Goal: Information Seeking & Learning: Learn about a topic

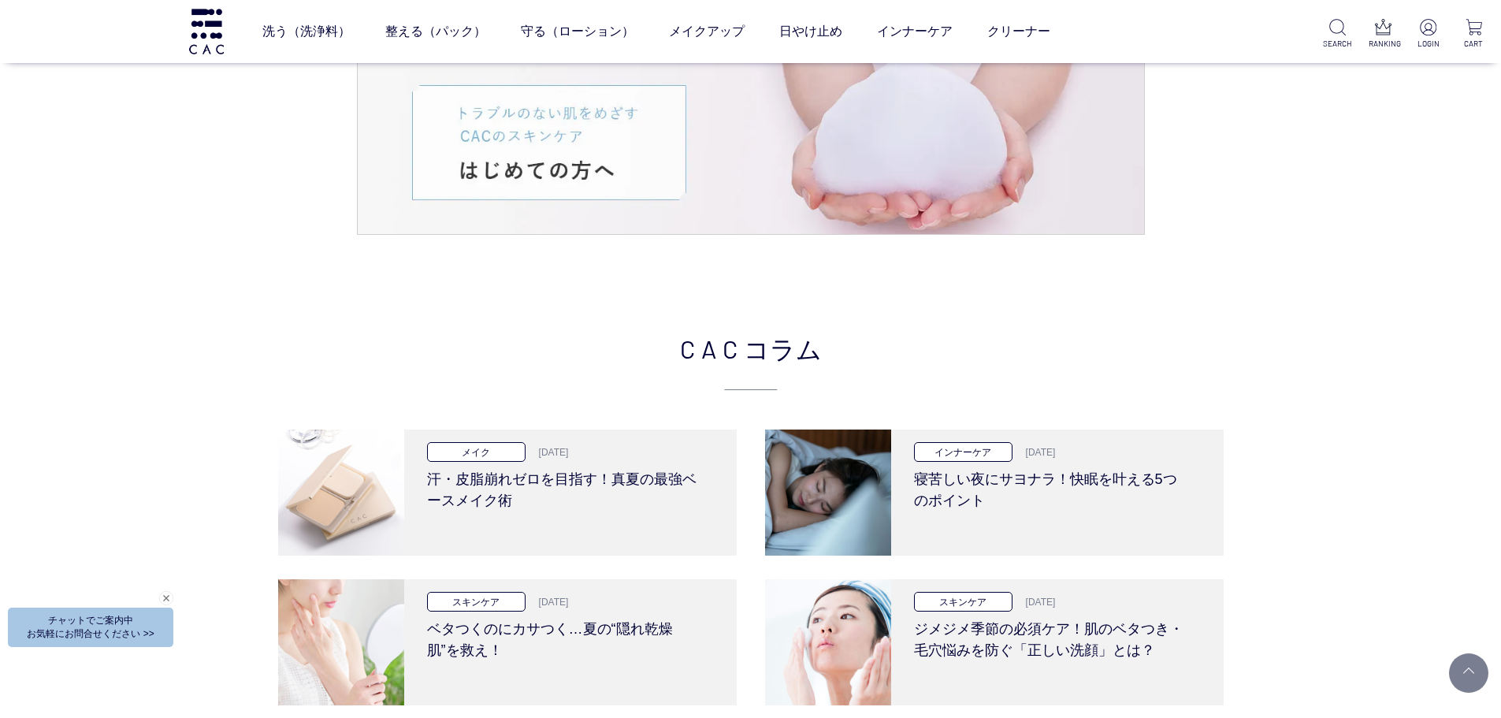
scroll to position [3468, 0]
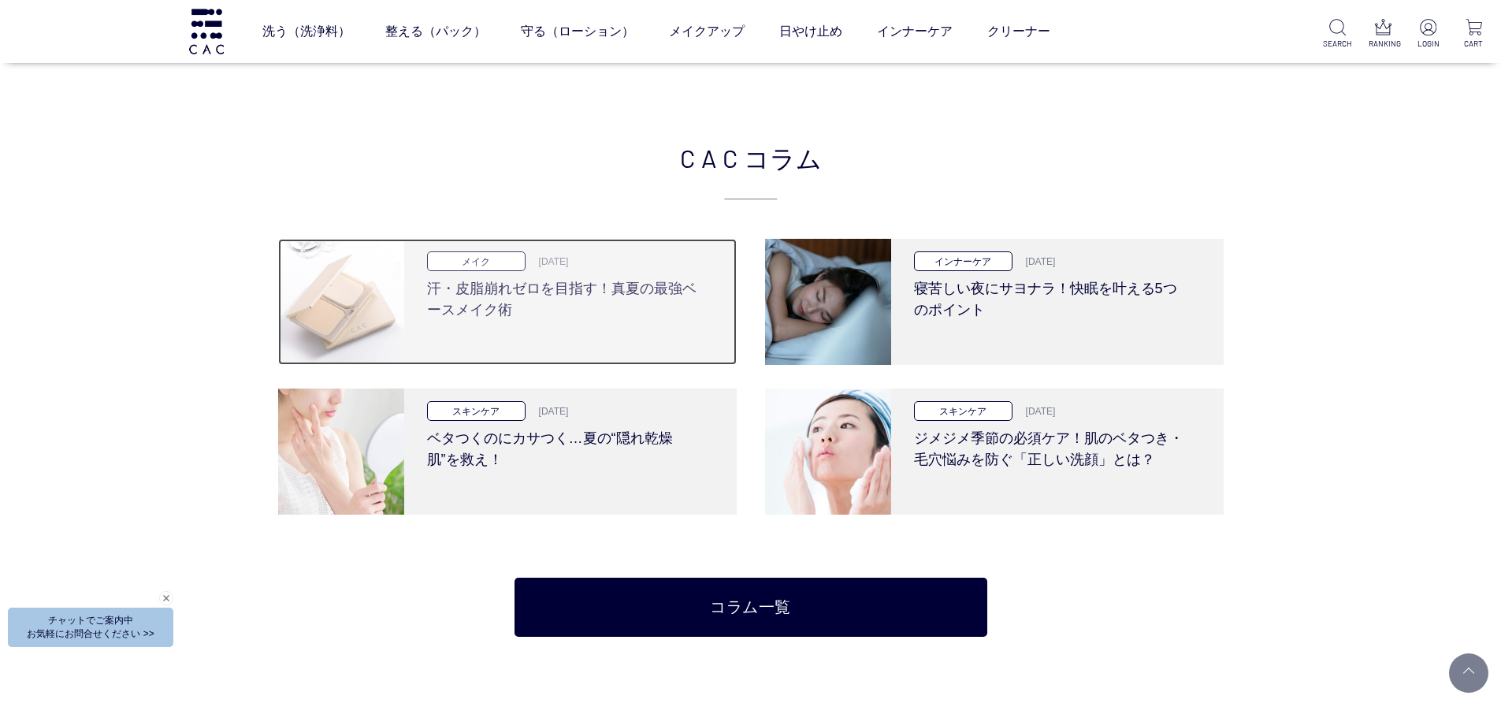
click at [545, 264] on p "2025.8.28" at bounding box center [549, 262] width 39 height 14
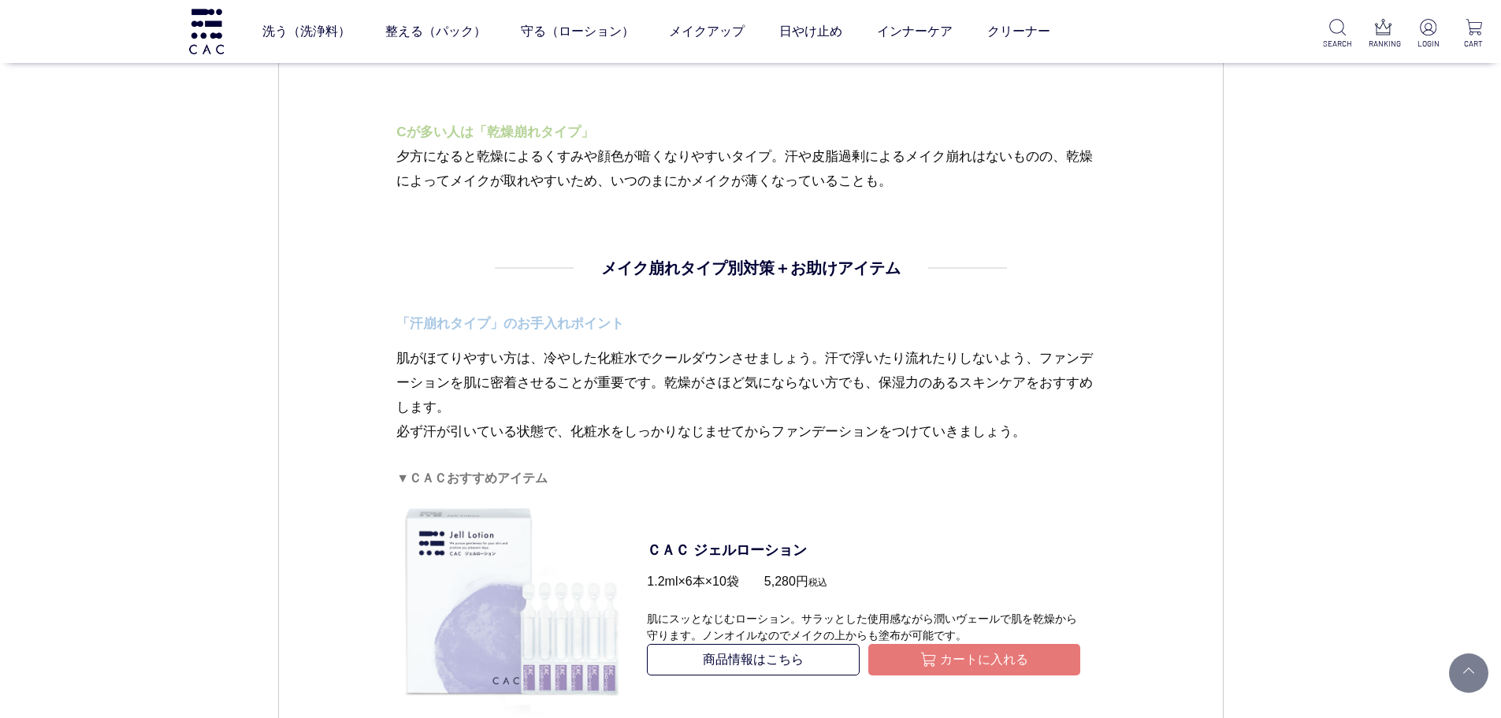
scroll to position [2364, 0]
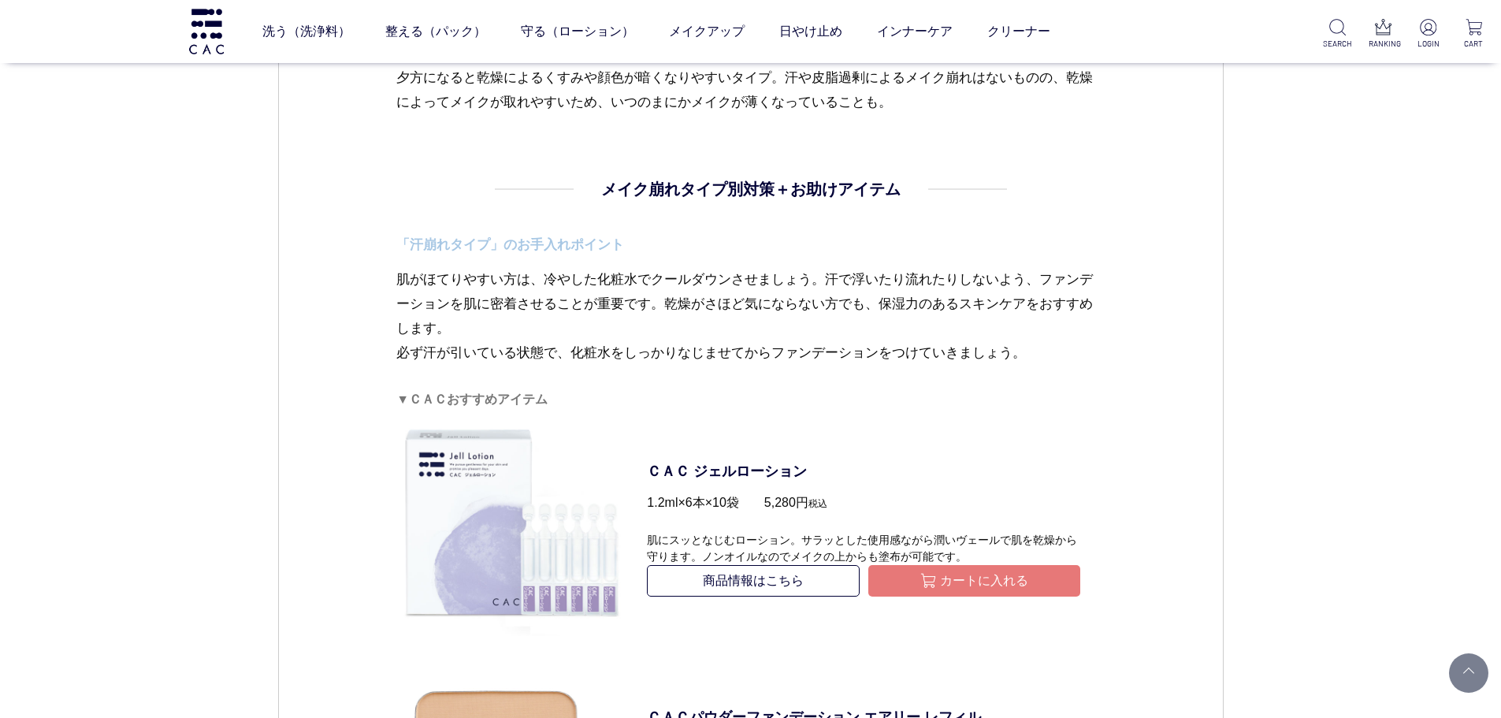
click at [1185, 283] on div "スキンケア メイク 2024.06.13 vol.19 【かんたん肌診断】あなたのメイク崩れタイプと対策 少しずつ湿度と気温が高くなり、蒸し暑さを感じる季節に…" at bounding box center [751, 491] width 946 height 5367
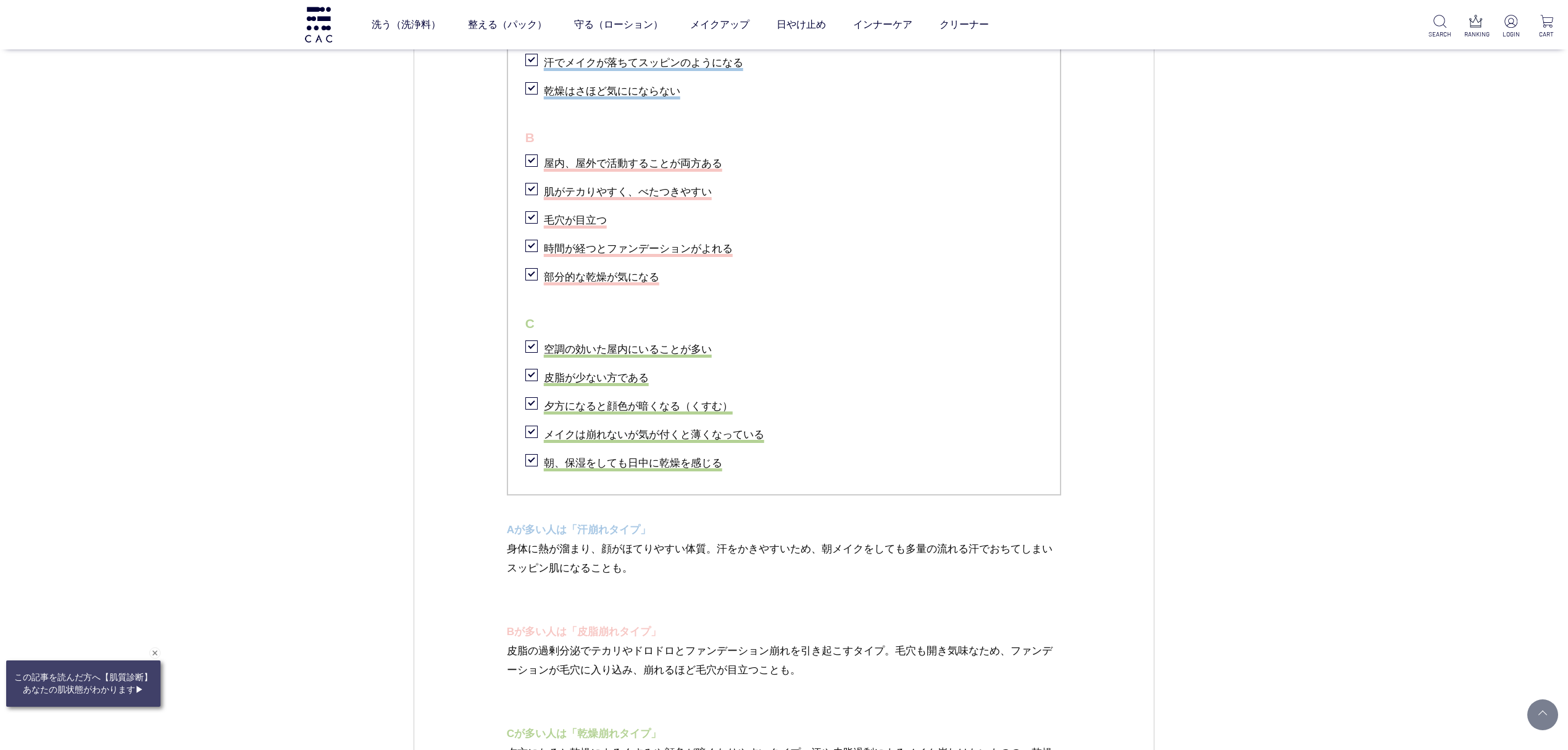
scroll to position [1255, 0]
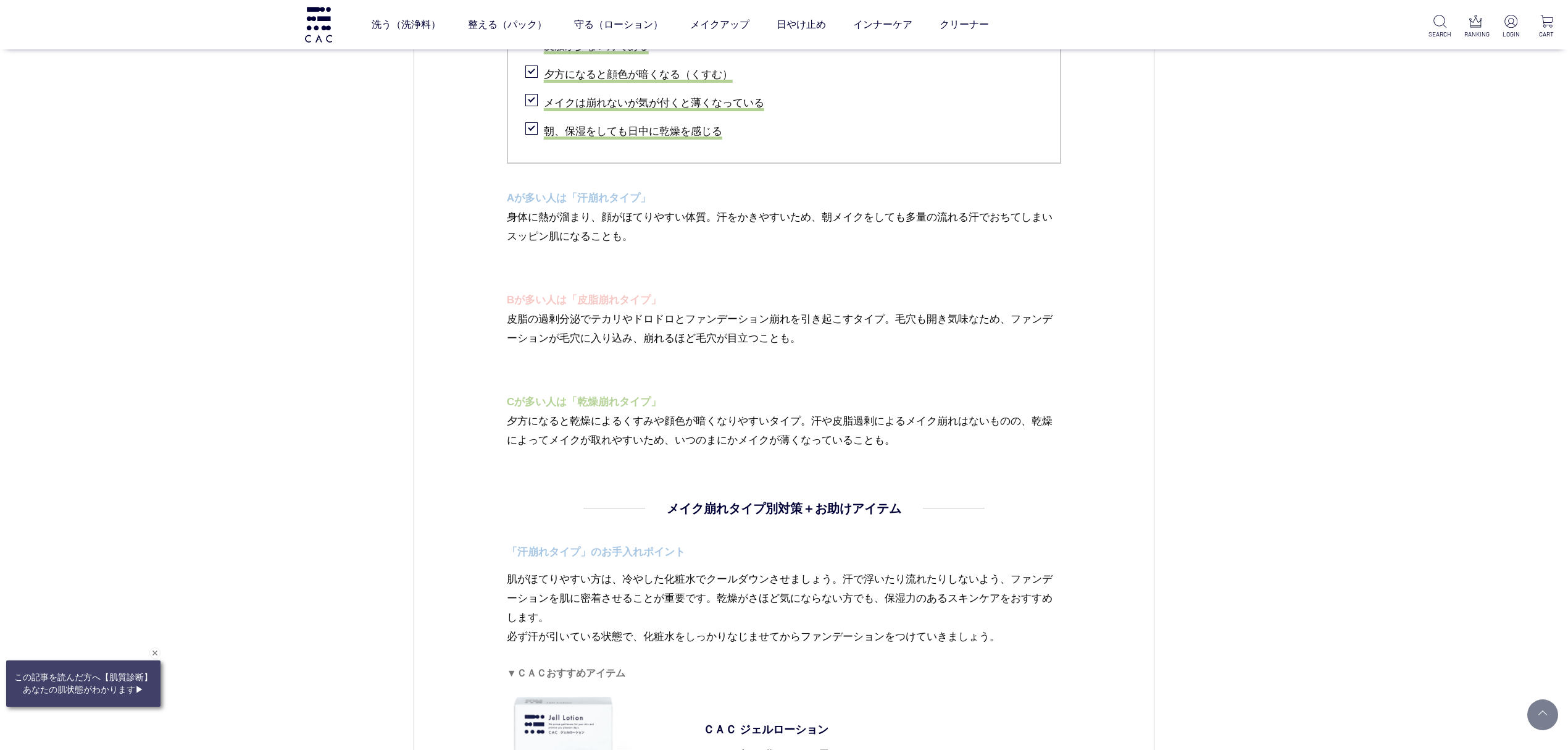
scroll to position [1502, 0]
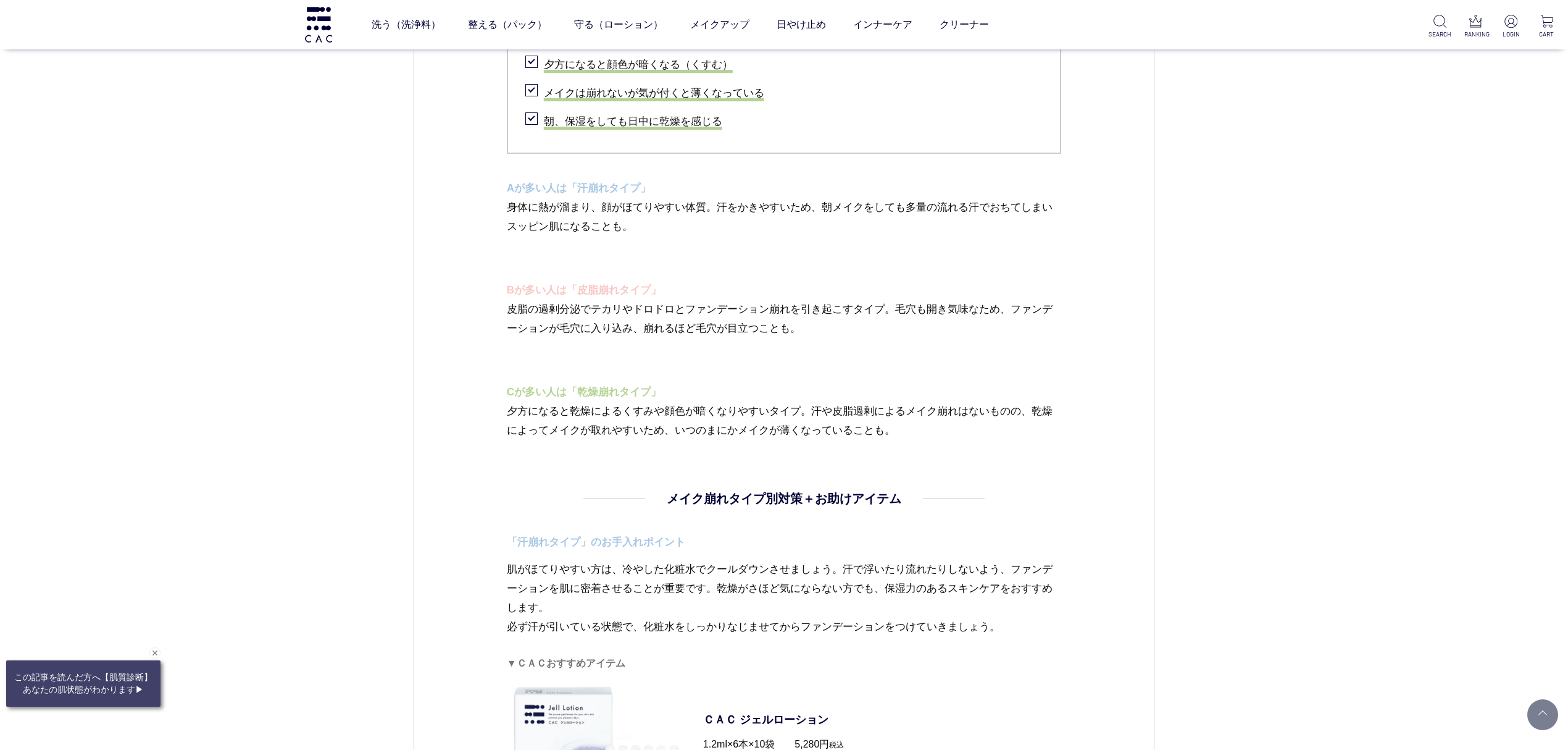
click at [568, 412] on p "夕方になると乾燥によるくすみや顔色が暗くなりやすいタイプ。汗や皮脂過剰によるメイク崩れはないものの、乾燥によってメイクが取れやすいため、いつのまにかメイクが薄…" at bounding box center [784, 420] width 555 height 38
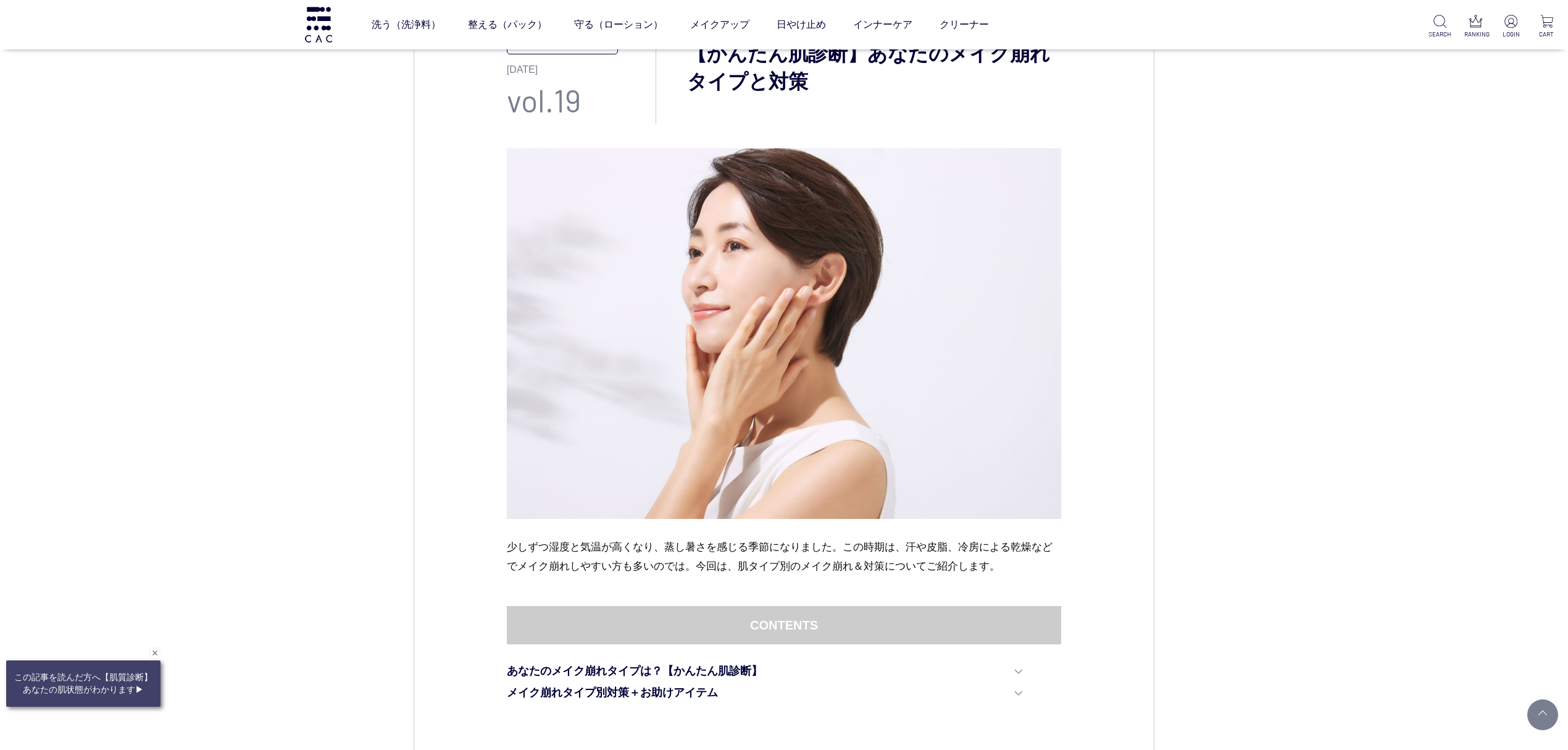
scroll to position [596, 0]
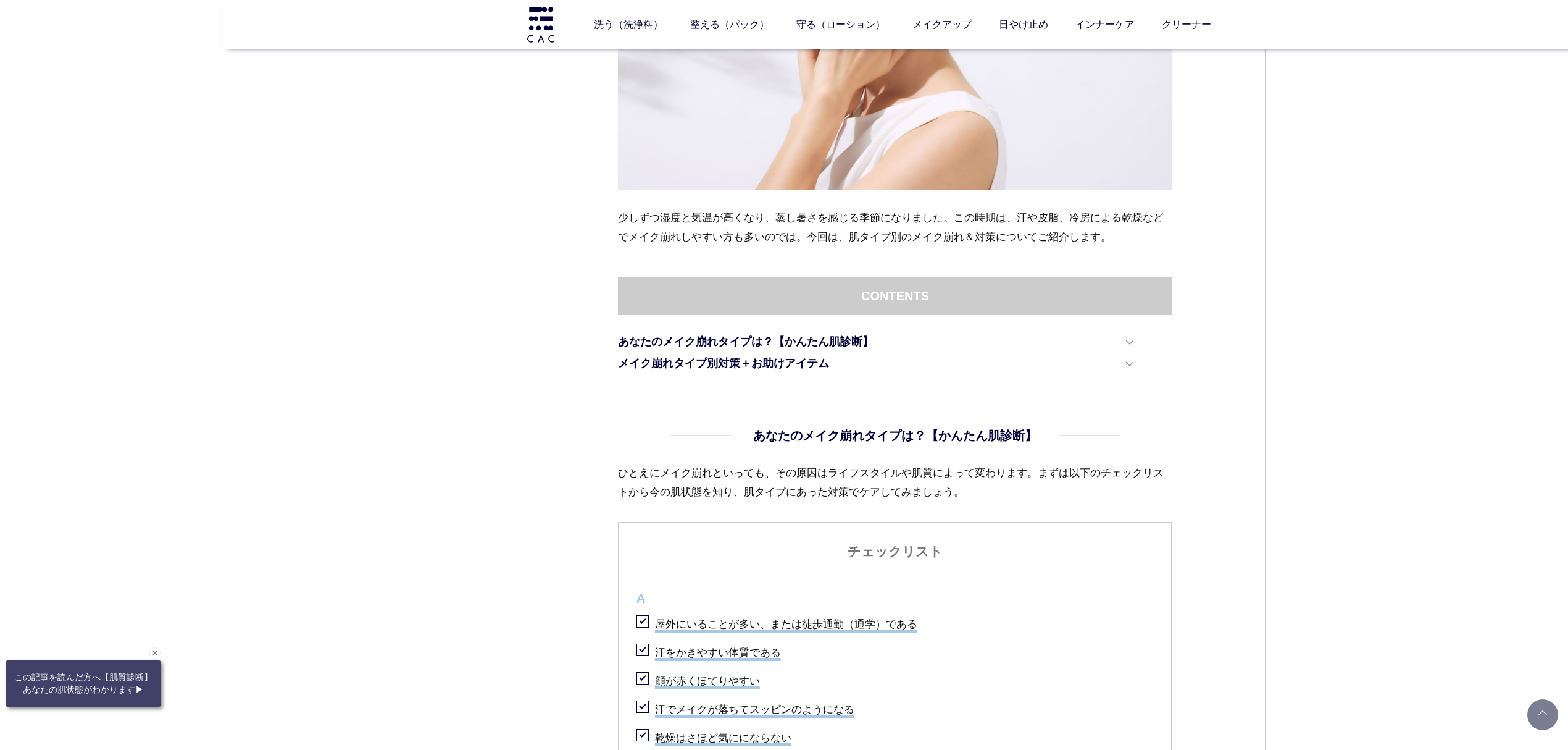
scroll to position [762, 0]
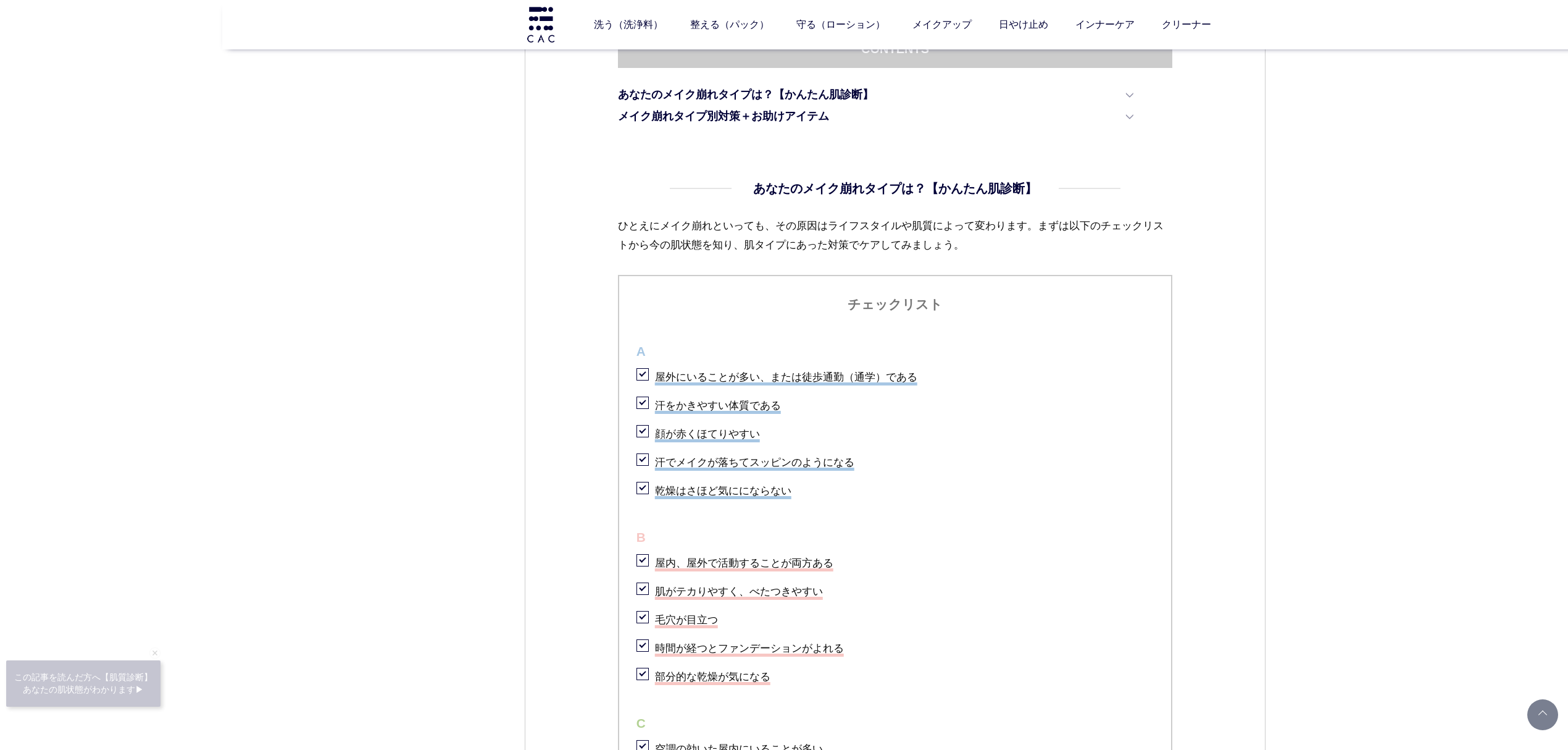
drag, startPoint x: 645, startPoint y: 476, endPoint x: 607, endPoint y: 476, distance: 38.0
click at [645, 476] on li "乾燥はさほど気ににならない" at bounding box center [895, 489] width 518 height 25
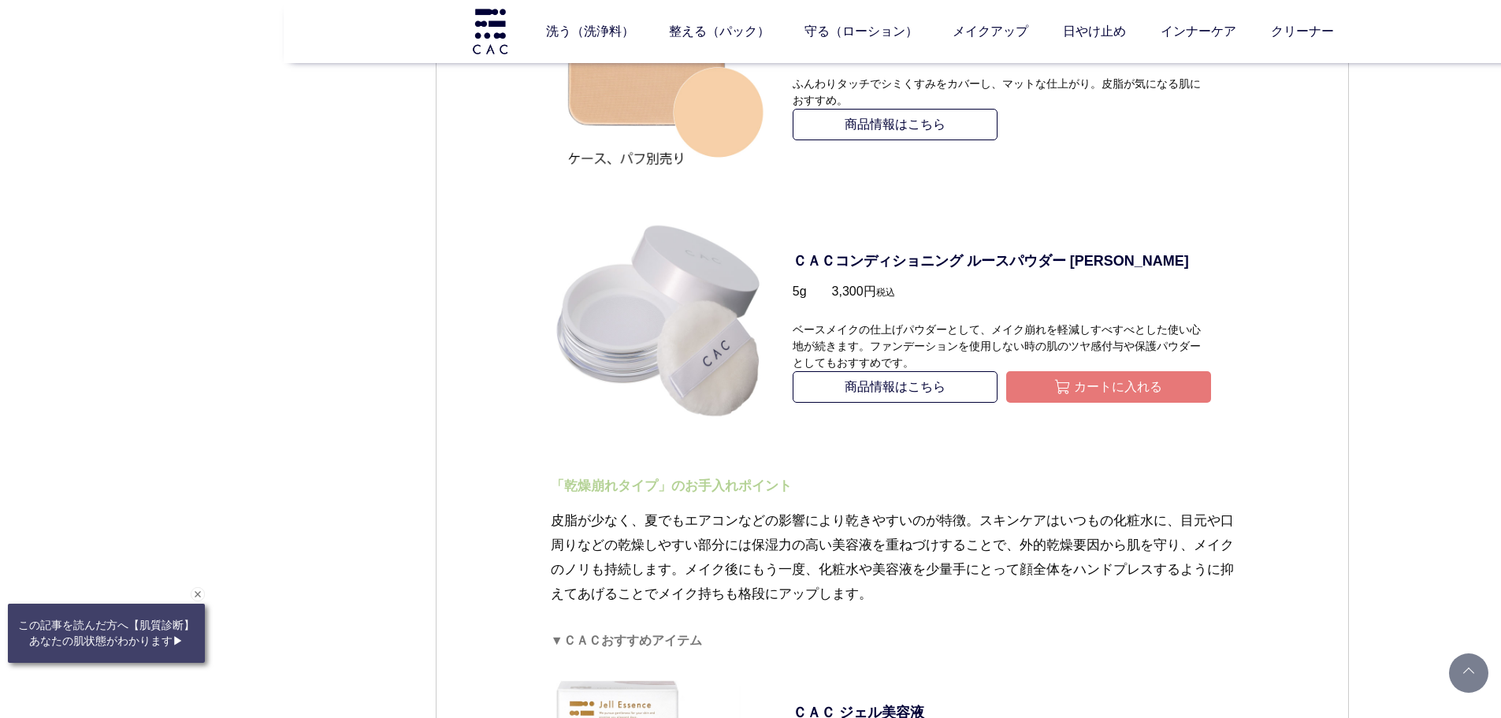
scroll to position [3915, 0]
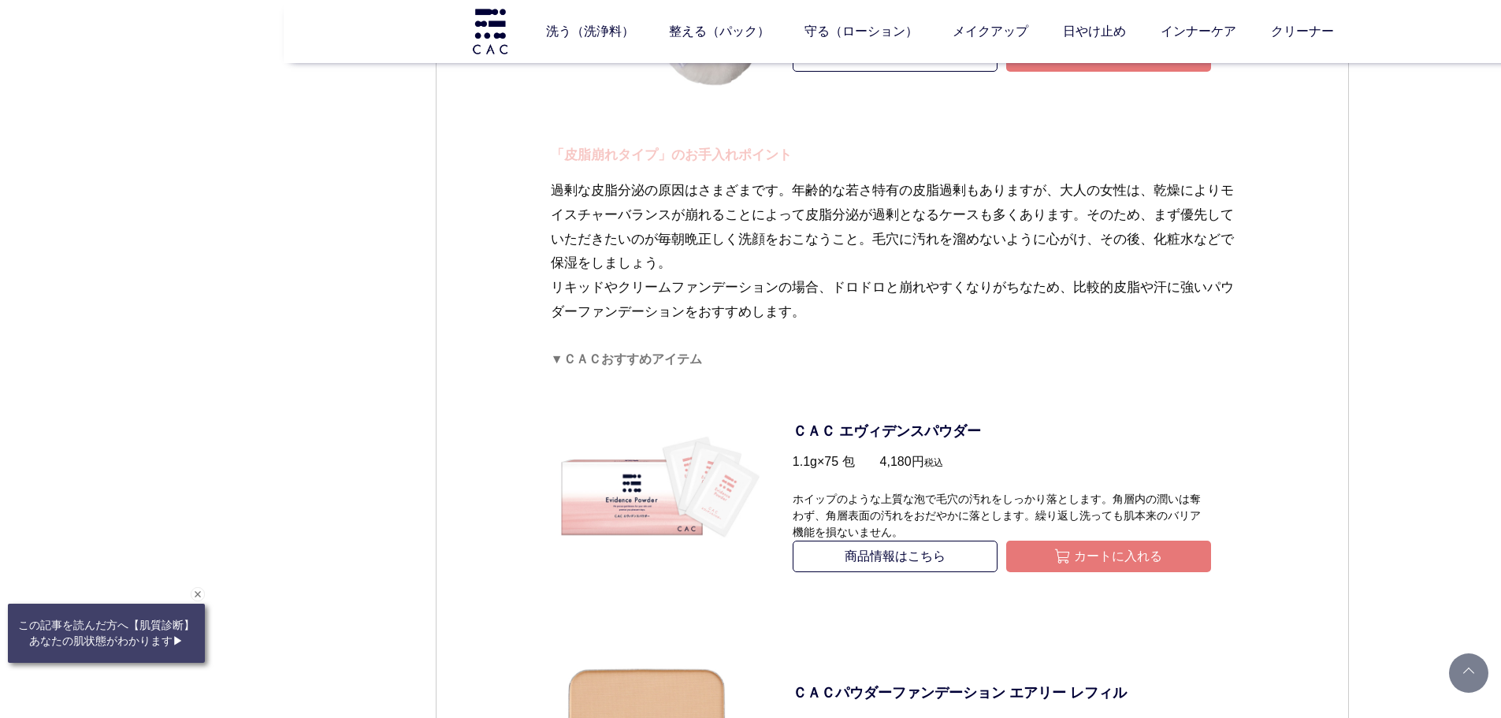
scroll to position [3284, 0]
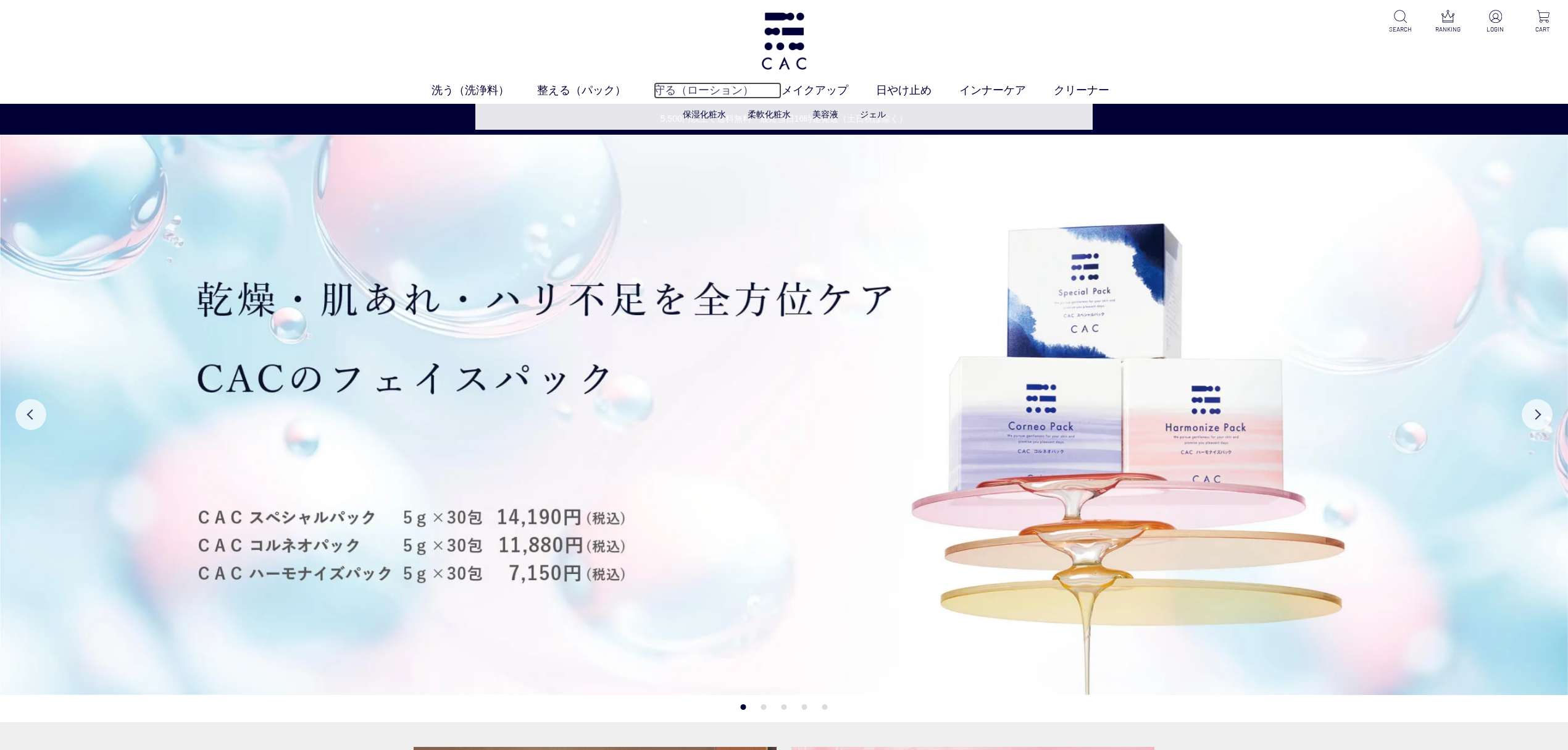
click at [727, 82] on link "守る（ローション）" at bounding box center [717, 90] width 128 height 16
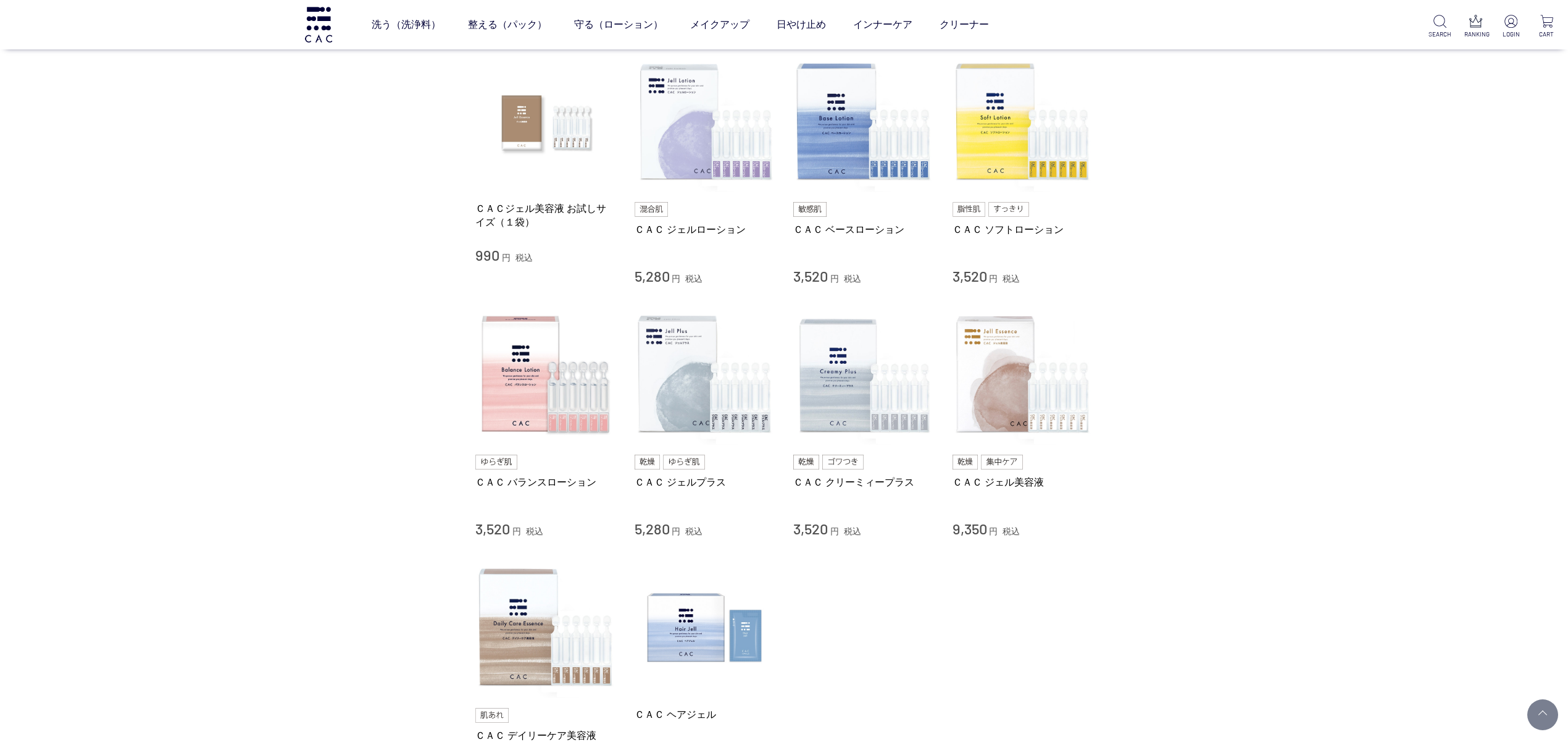
scroll to position [165, 0]
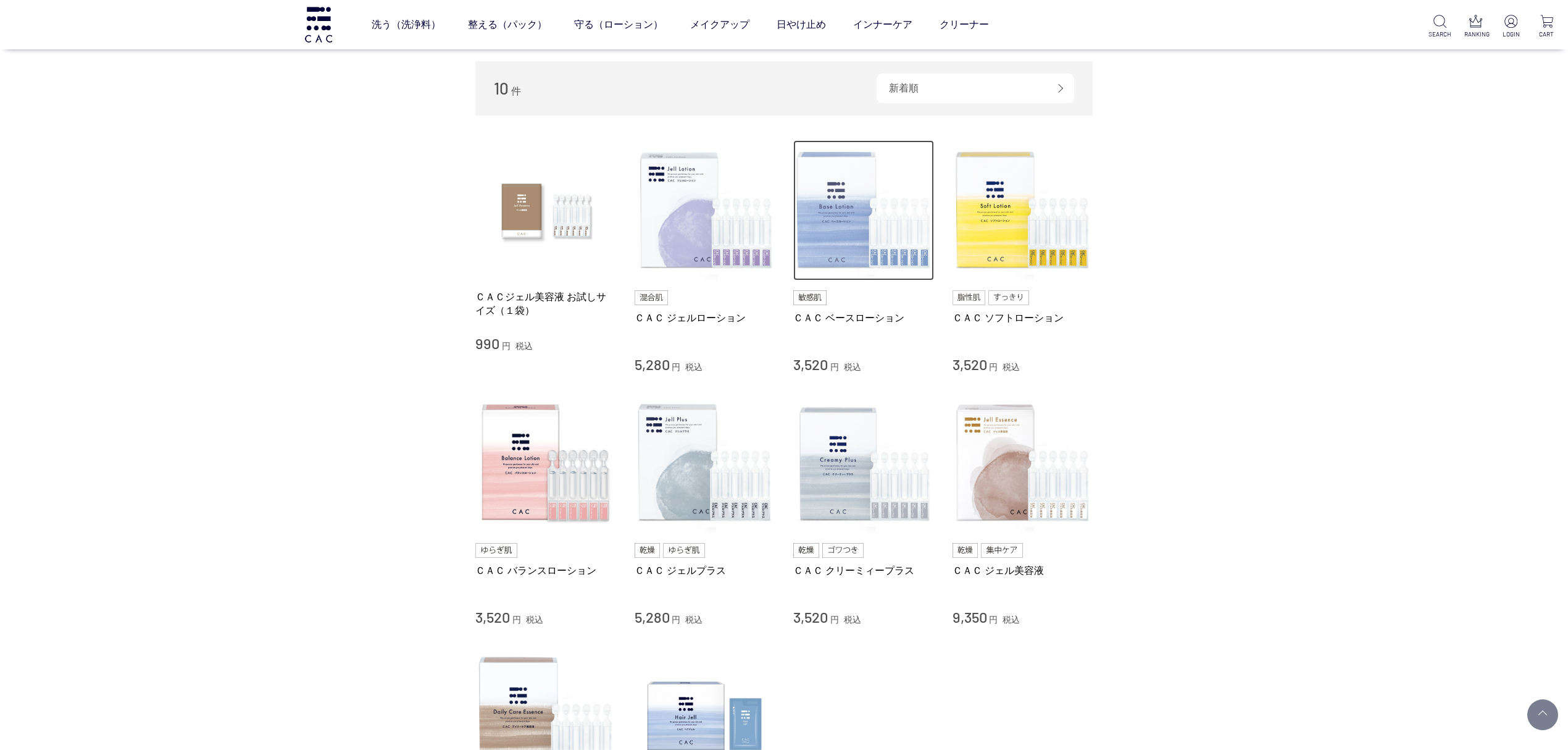
click at [894, 262] on img at bounding box center [864, 211] width 141 height 141
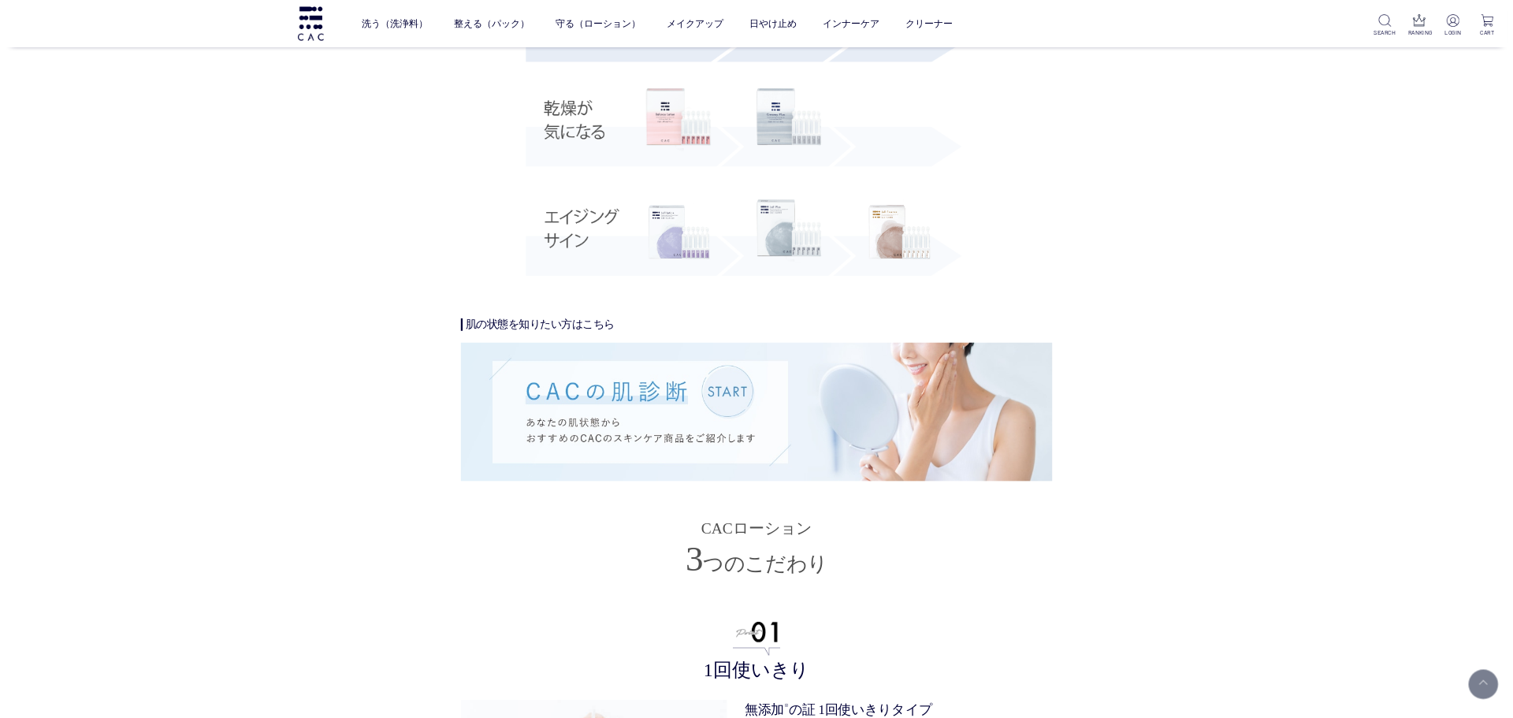
scroll to position [3021, 0]
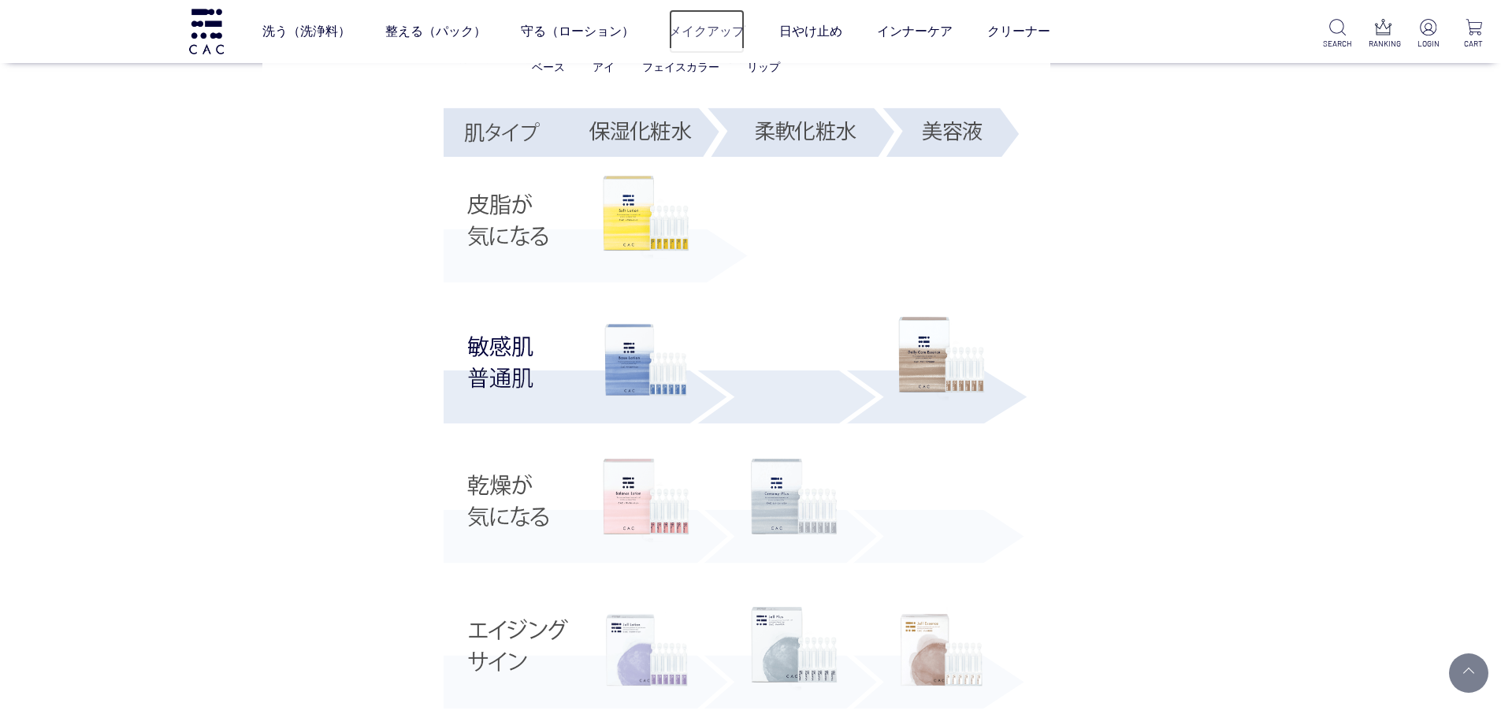
click at [739, 28] on link "メイクアップ" at bounding box center [707, 31] width 76 height 44
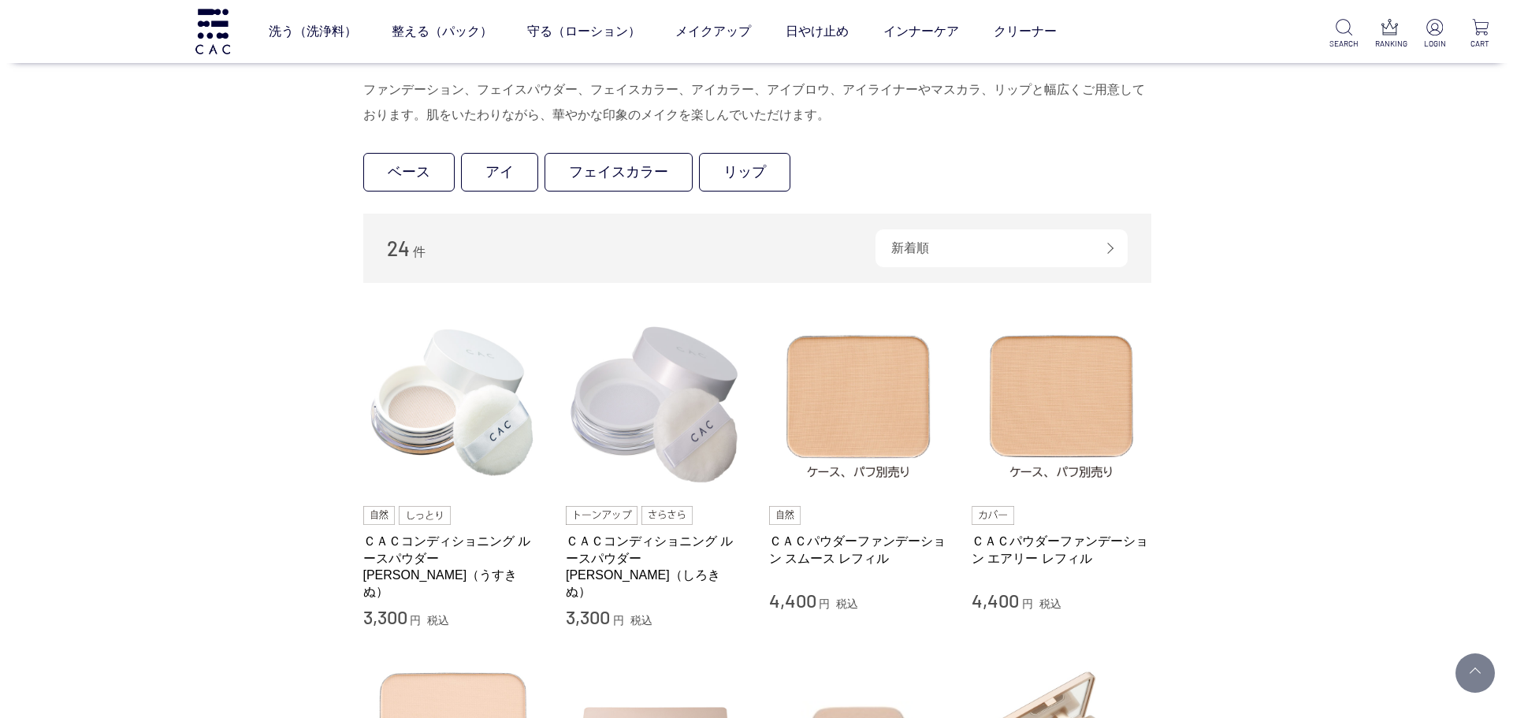
scroll to position [79, 0]
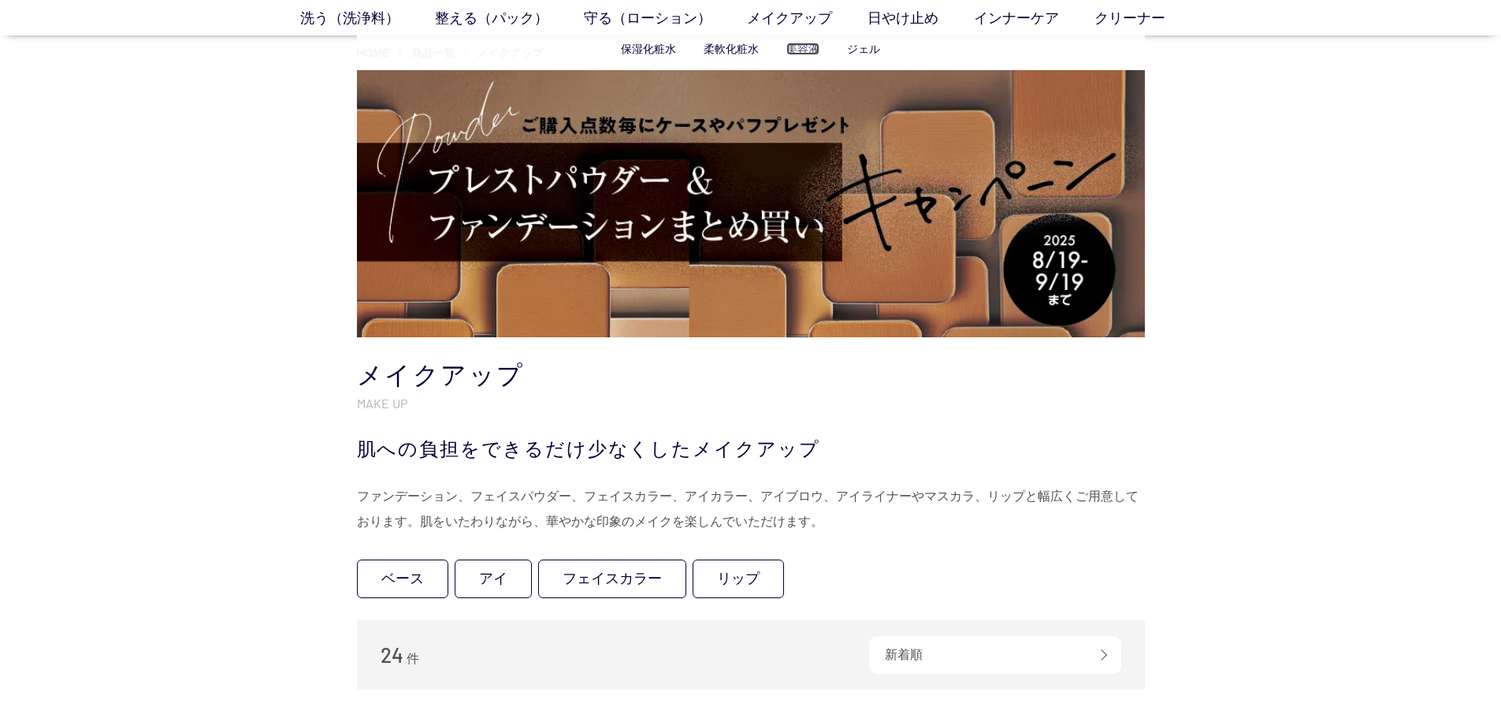
click at [796, 48] on link "美容液" at bounding box center [803, 49] width 33 height 13
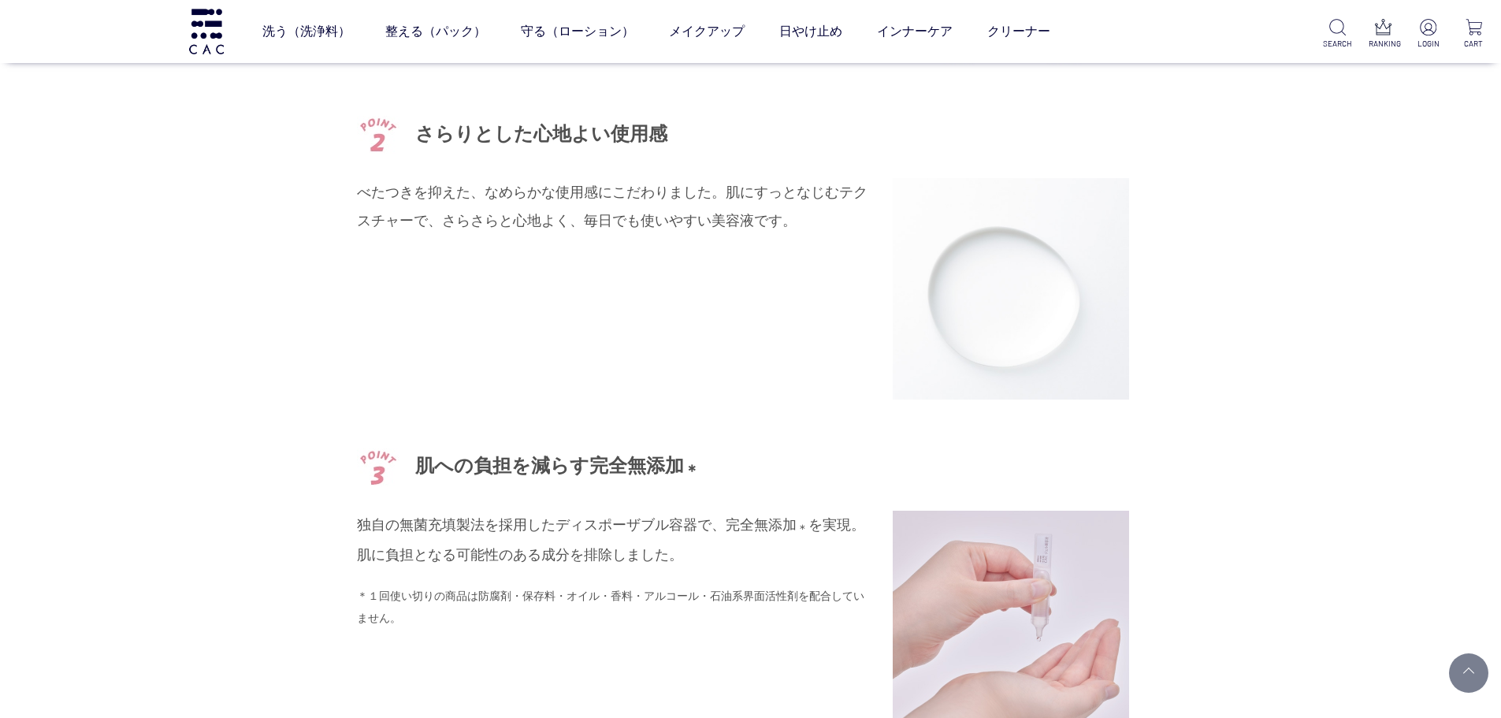
scroll to position [2680, 0]
click at [370, 392] on div "さらりとした心地よい使用感 べたつきを抑えた、なめらかな使用感にこだわりました。肌にすっとなじむテクスチャーで、さらさらと心地よく、毎日でも使いやすい美容液で…" at bounding box center [751, 258] width 788 height 285
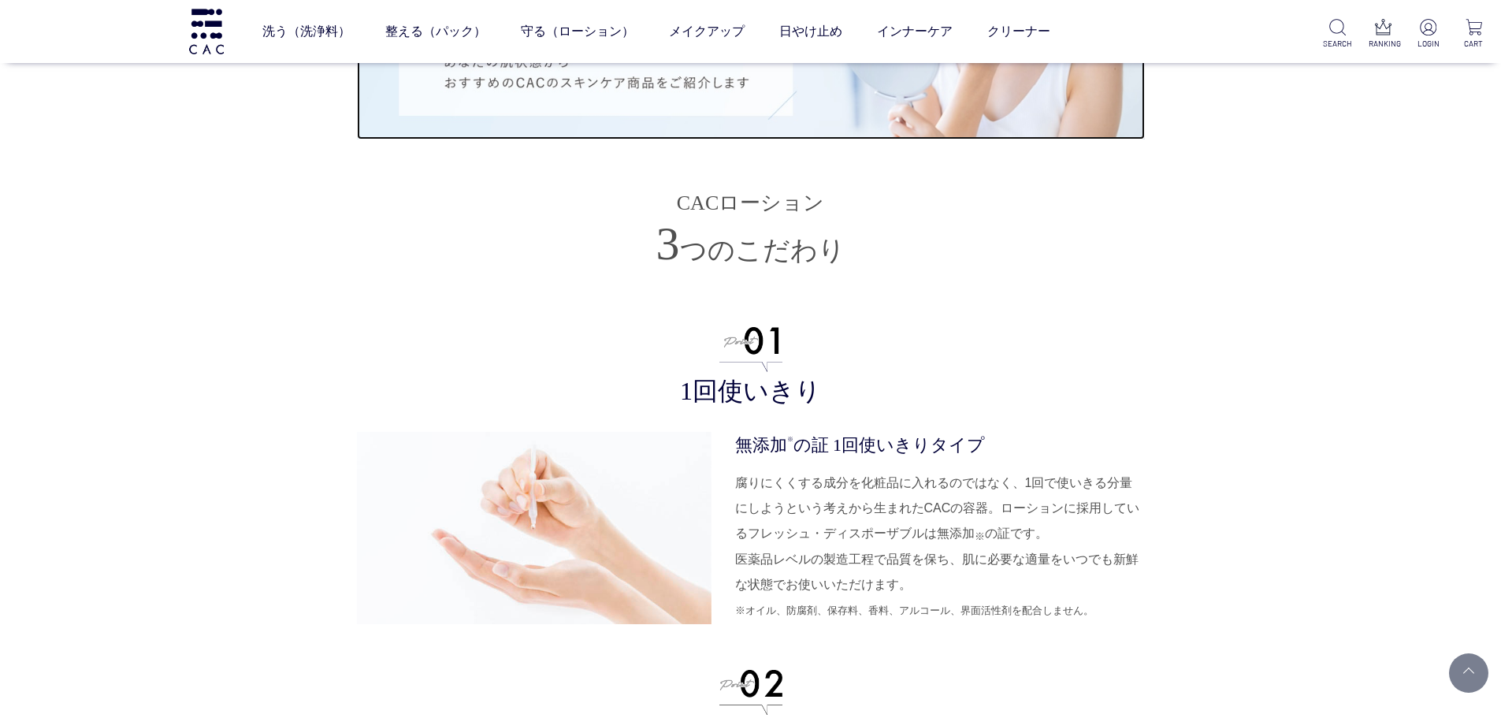
scroll to position [4492, 0]
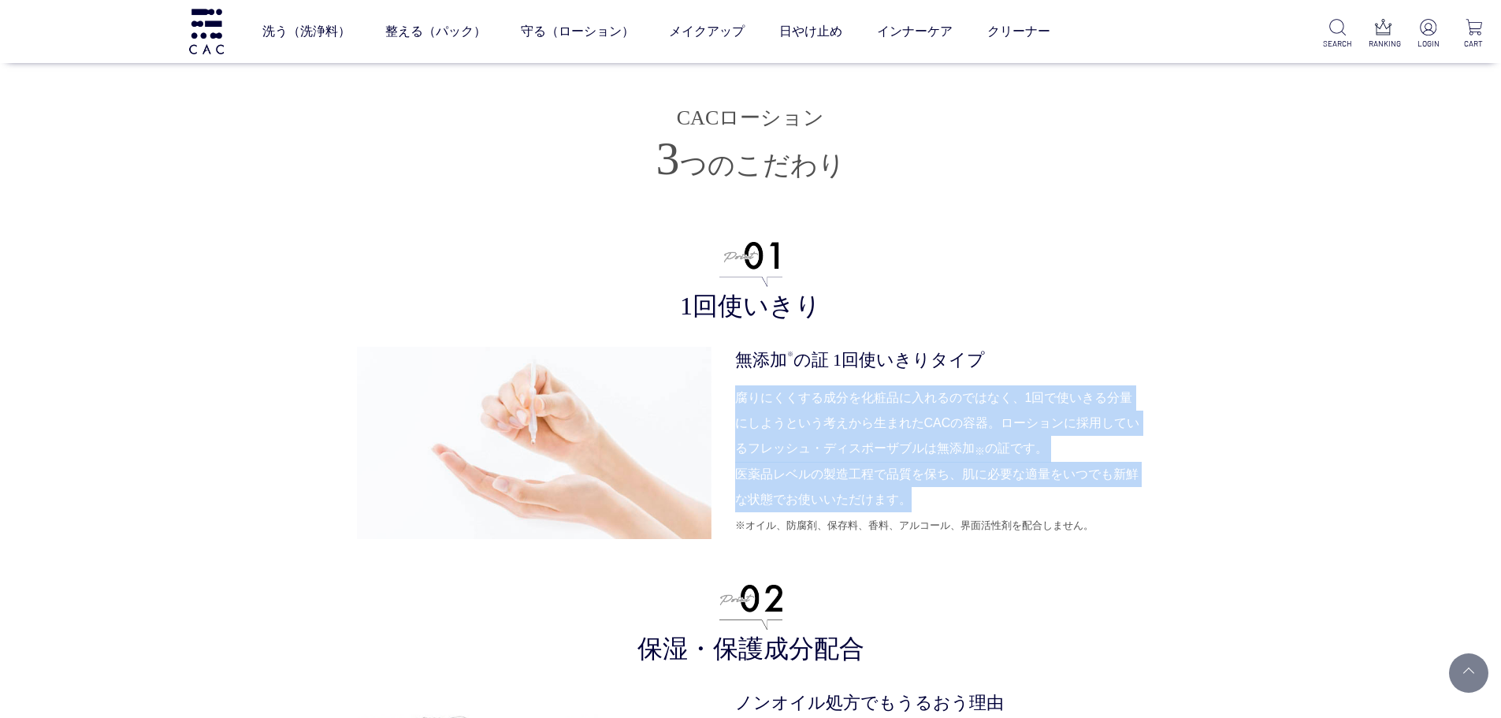
drag, startPoint x: 731, startPoint y: 396, endPoint x: 1191, endPoint y: 495, distance: 470.7
click at [1141, 493] on div "無添加 ※ の証 1回使いきりタイプ 腐りにくくする成分を化粧品に入れるのではなく、1回で使いきる分量にしようという考えから生まれたCACの容器。ローションに…" at bounding box center [751, 443] width 788 height 193
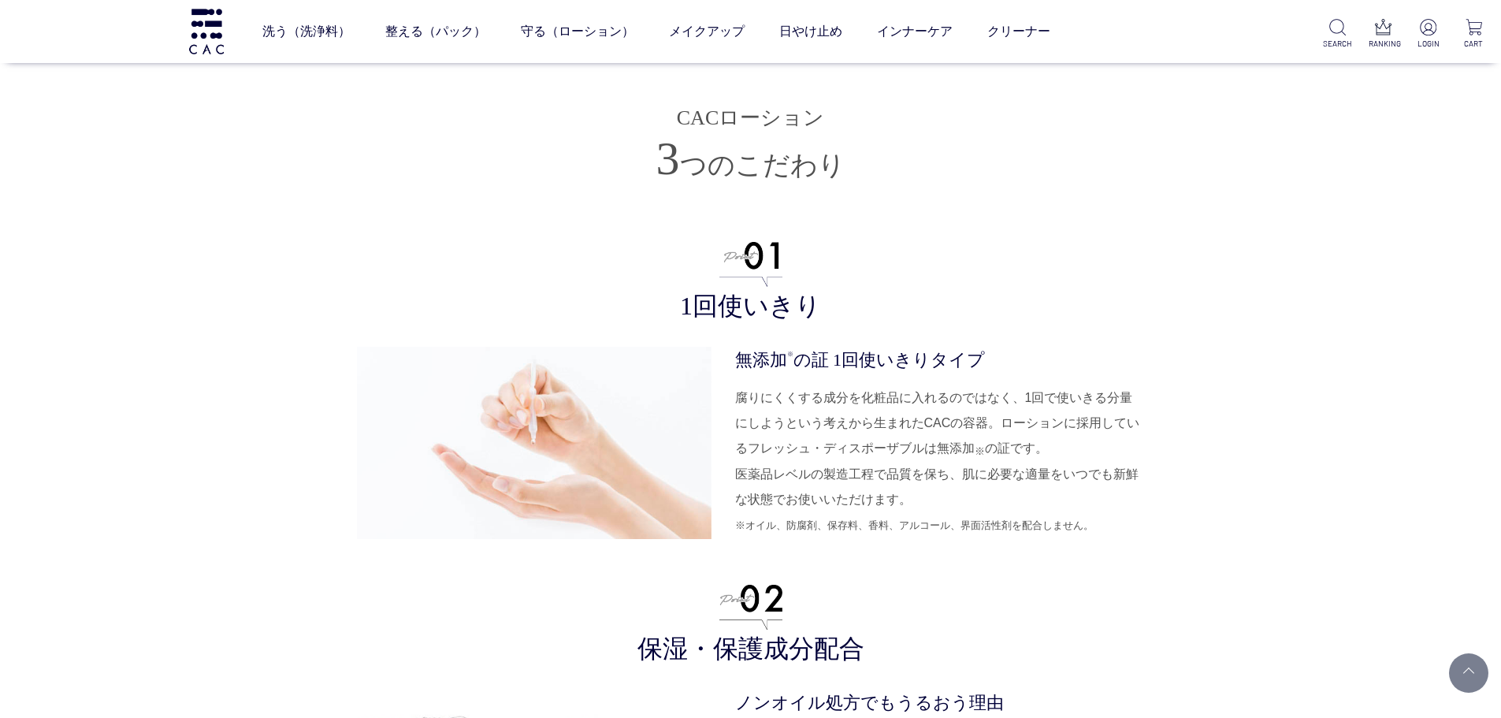
drag, startPoint x: 1214, startPoint y: 499, endPoint x: 1237, endPoint y: 495, distance: 23.2
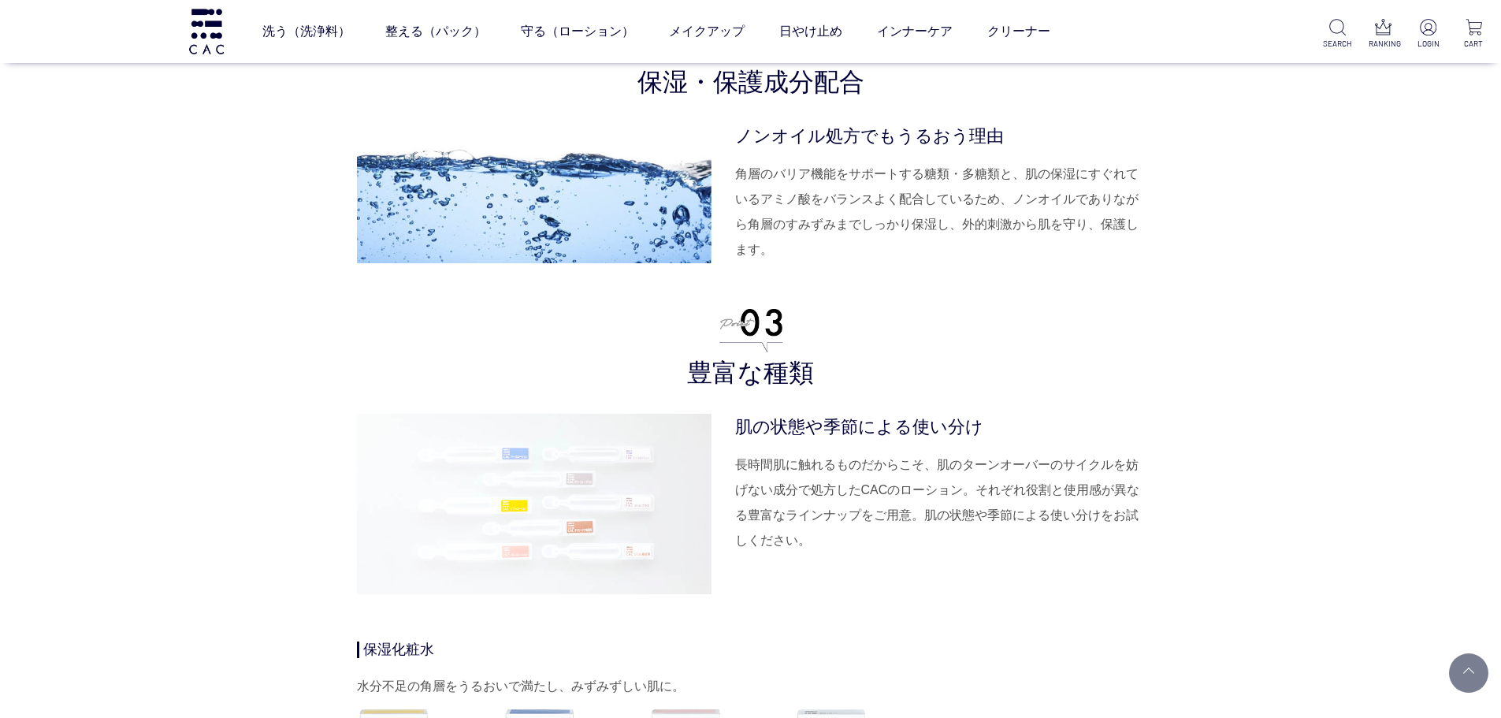
scroll to position [5123, 0]
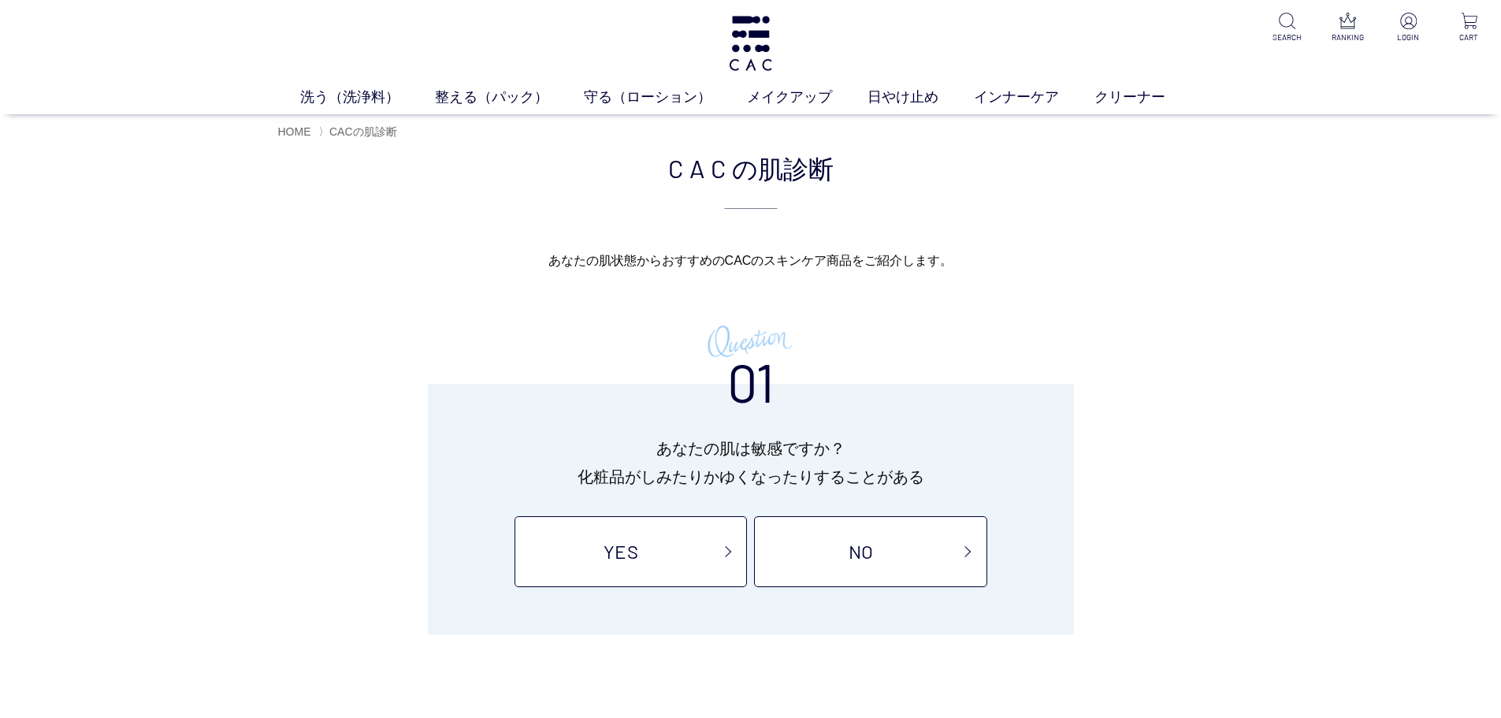
click at [236, 262] on div "CAC の肌診断 あなたの肌状態から おすすめのCACのスキンケア商品を ご紹介します。 01 あなたの肌は敏感ですか？ 化粧品がしみたりかゆくなったりするこ…" at bounding box center [750, 392] width 1501 height 486
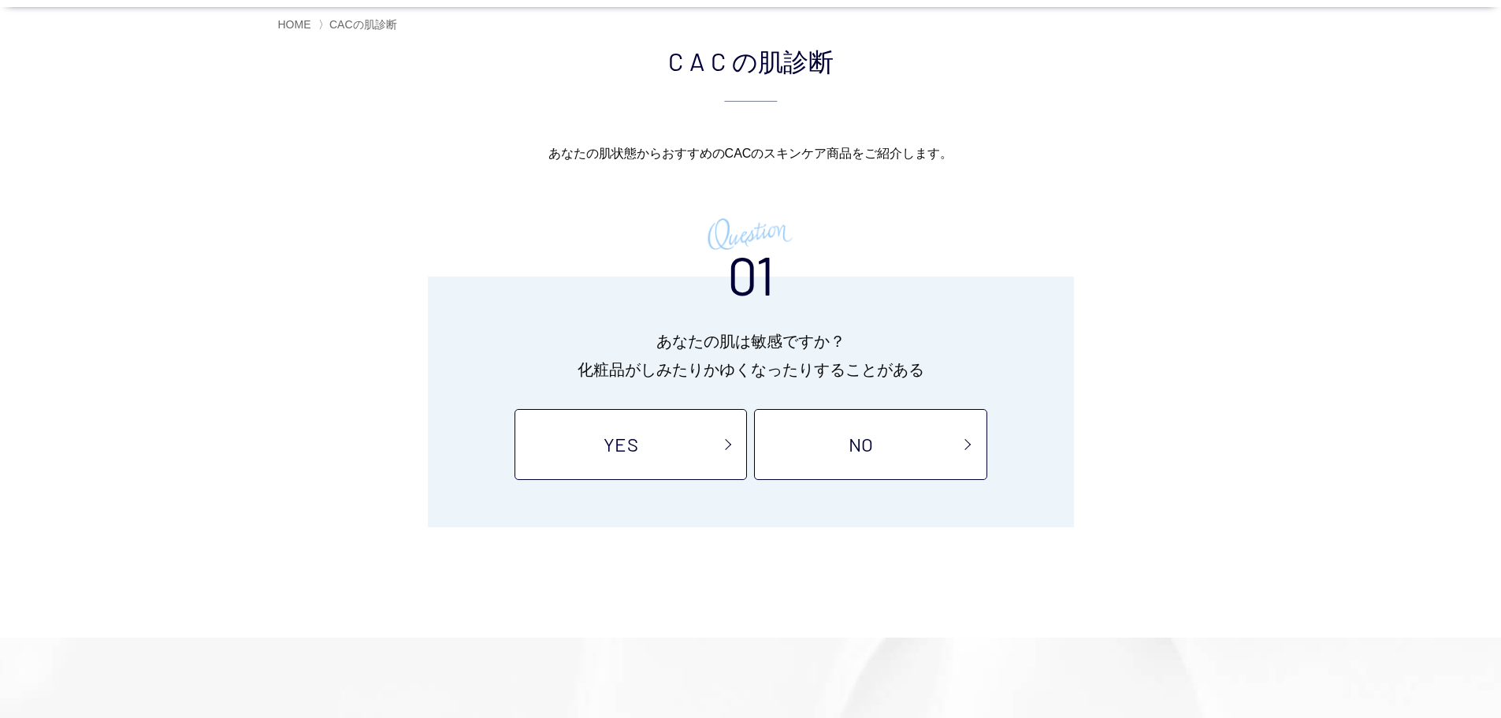
scroll to position [79, 0]
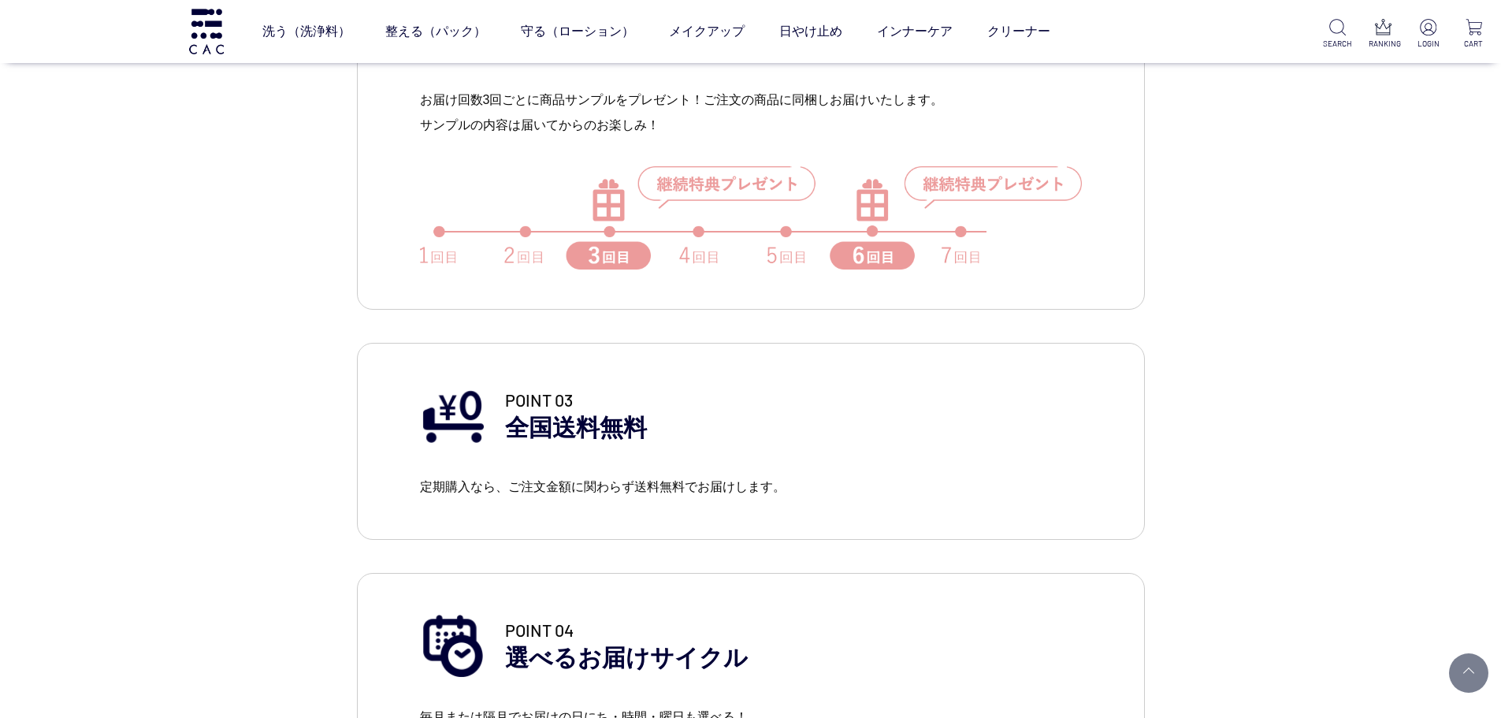
scroll to position [1237, 0]
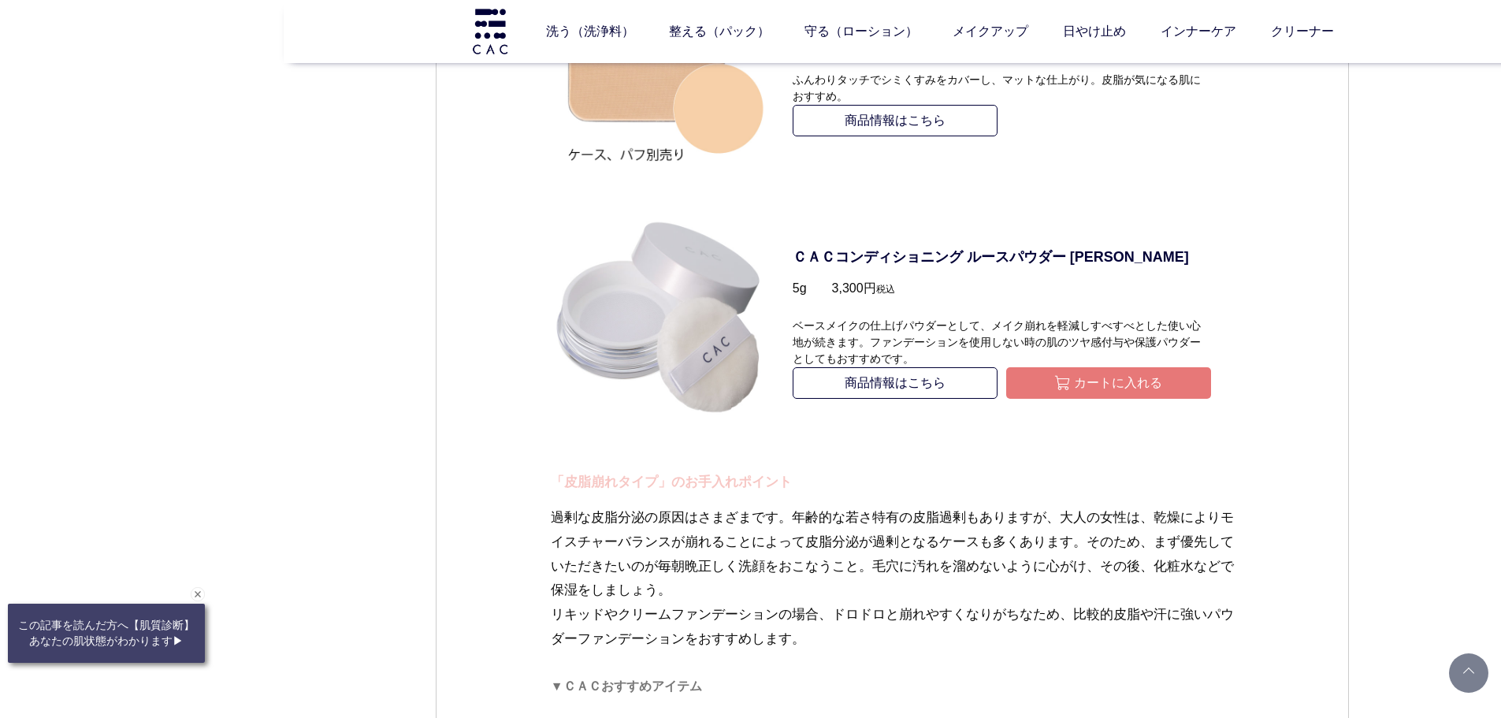
scroll to position [2890, 0]
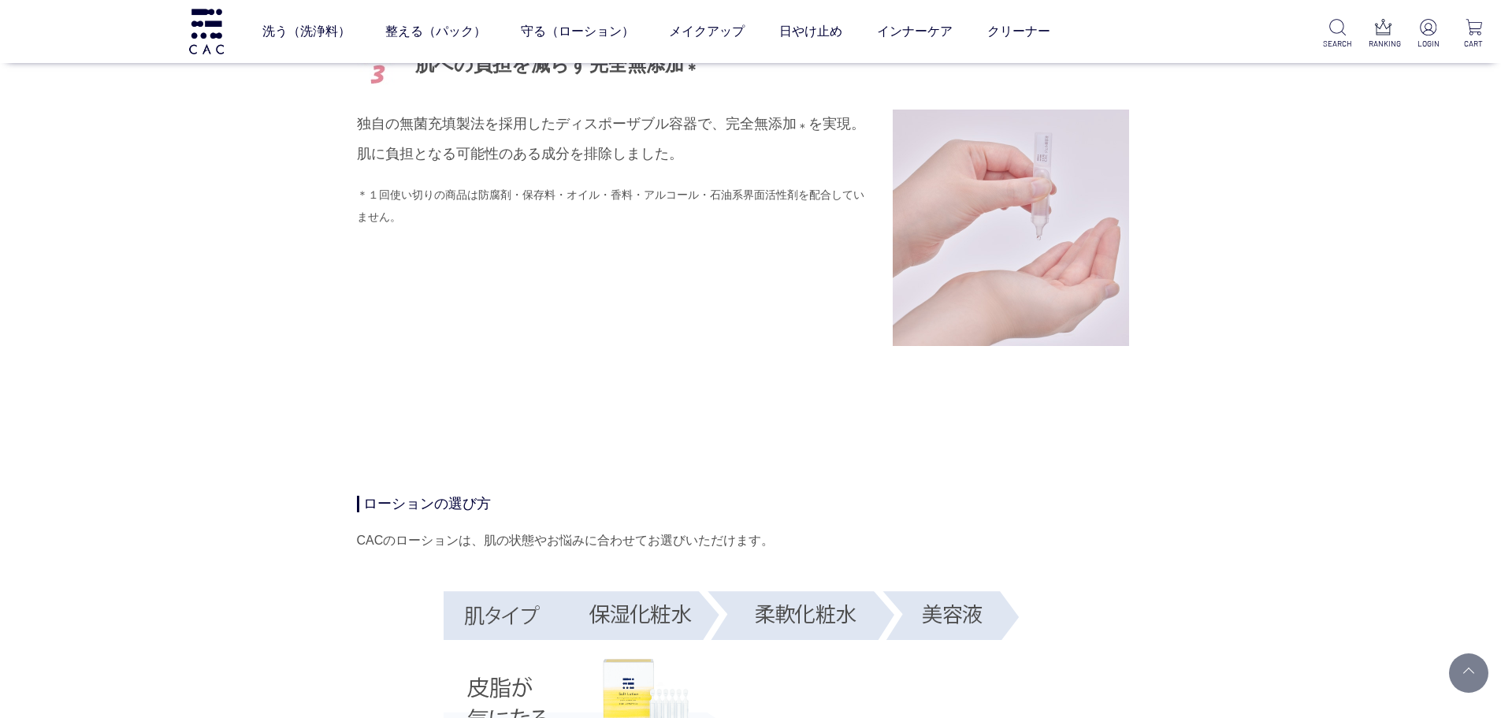
scroll to position [3074, 0]
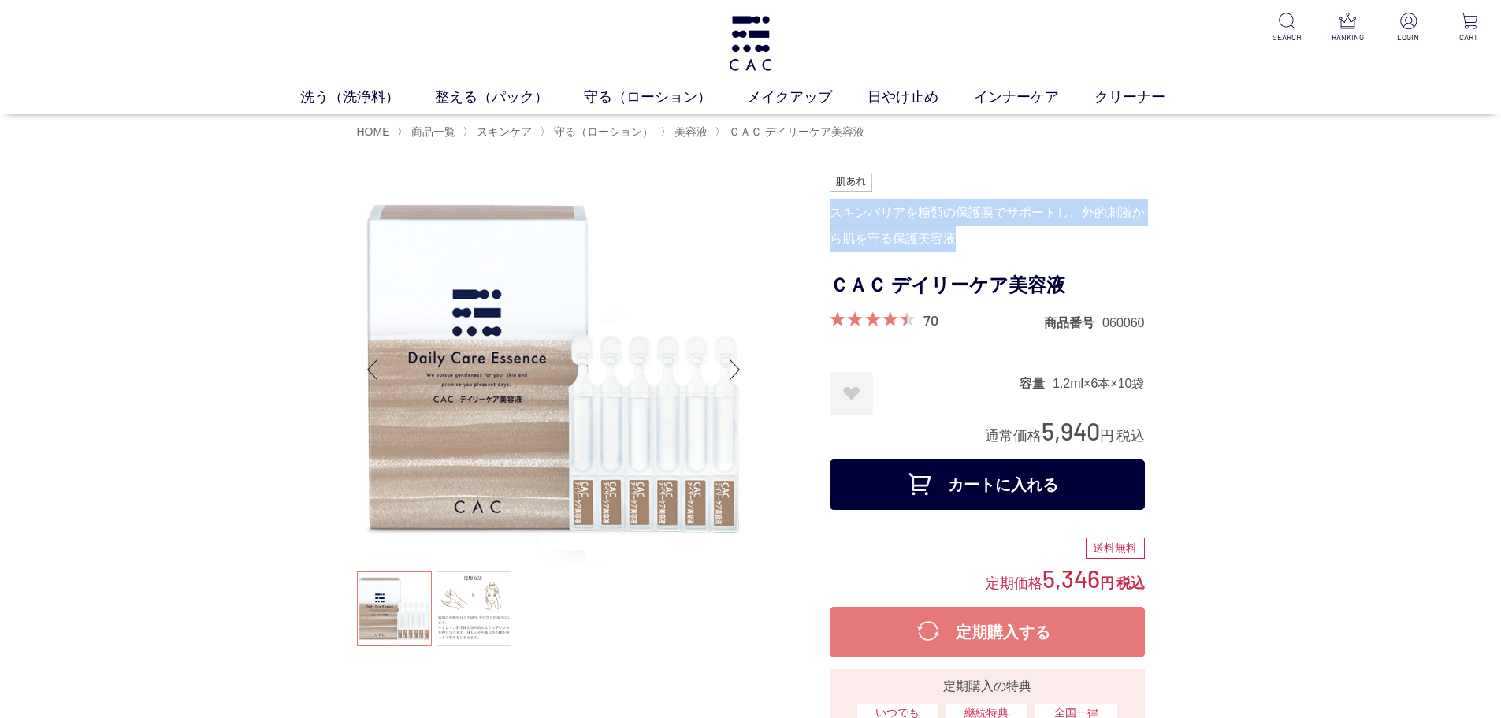
drag, startPoint x: 831, startPoint y: 211, endPoint x: 1035, endPoint y: 244, distance: 206.8
click at [1035, 244] on div "スキンバリアを糖類の保護膜でサポートし、外的刺激から肌を守る保護美容液" at bounding box center [987, 226] width 315 height 54
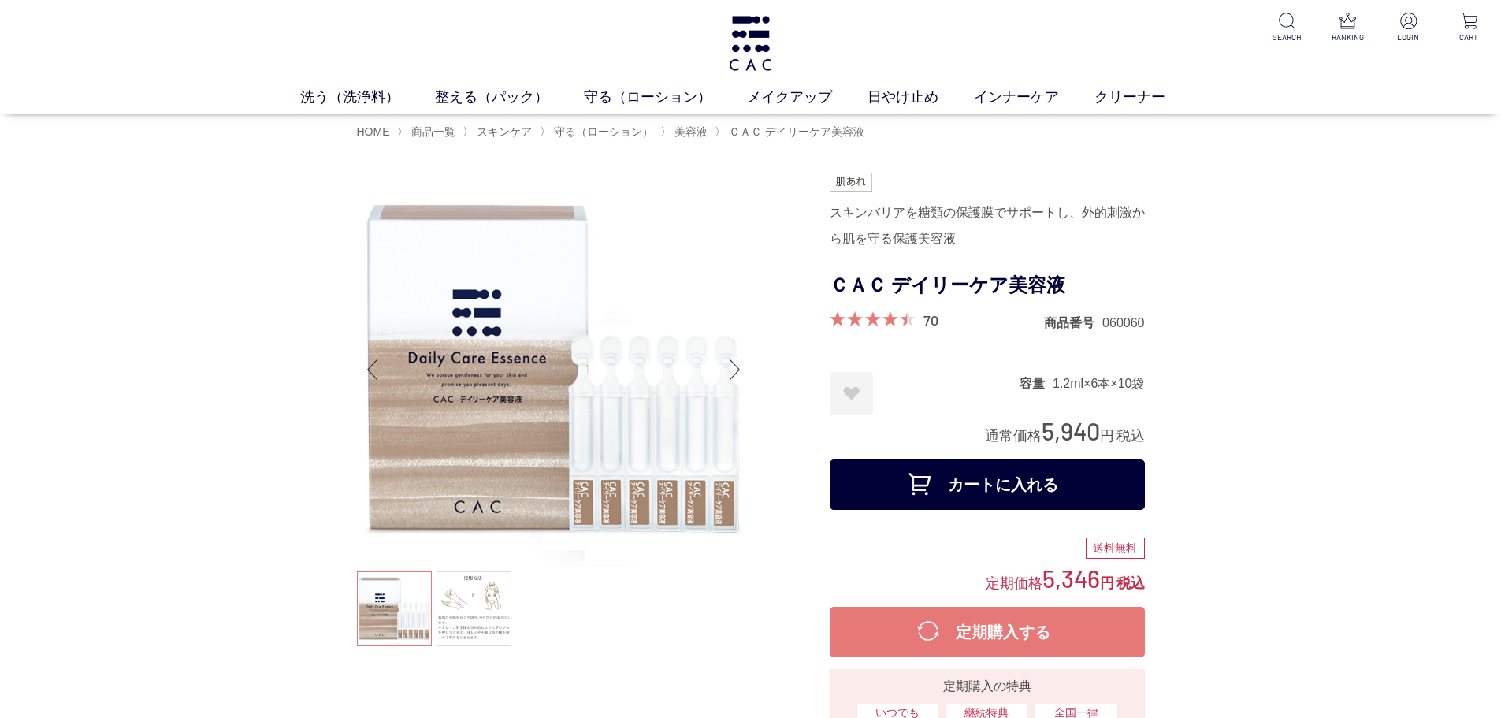
drag, startPoint x: 1404, startPoint y: 271, endPoint x: 1393, endPoint y: 295, distance: 26.1
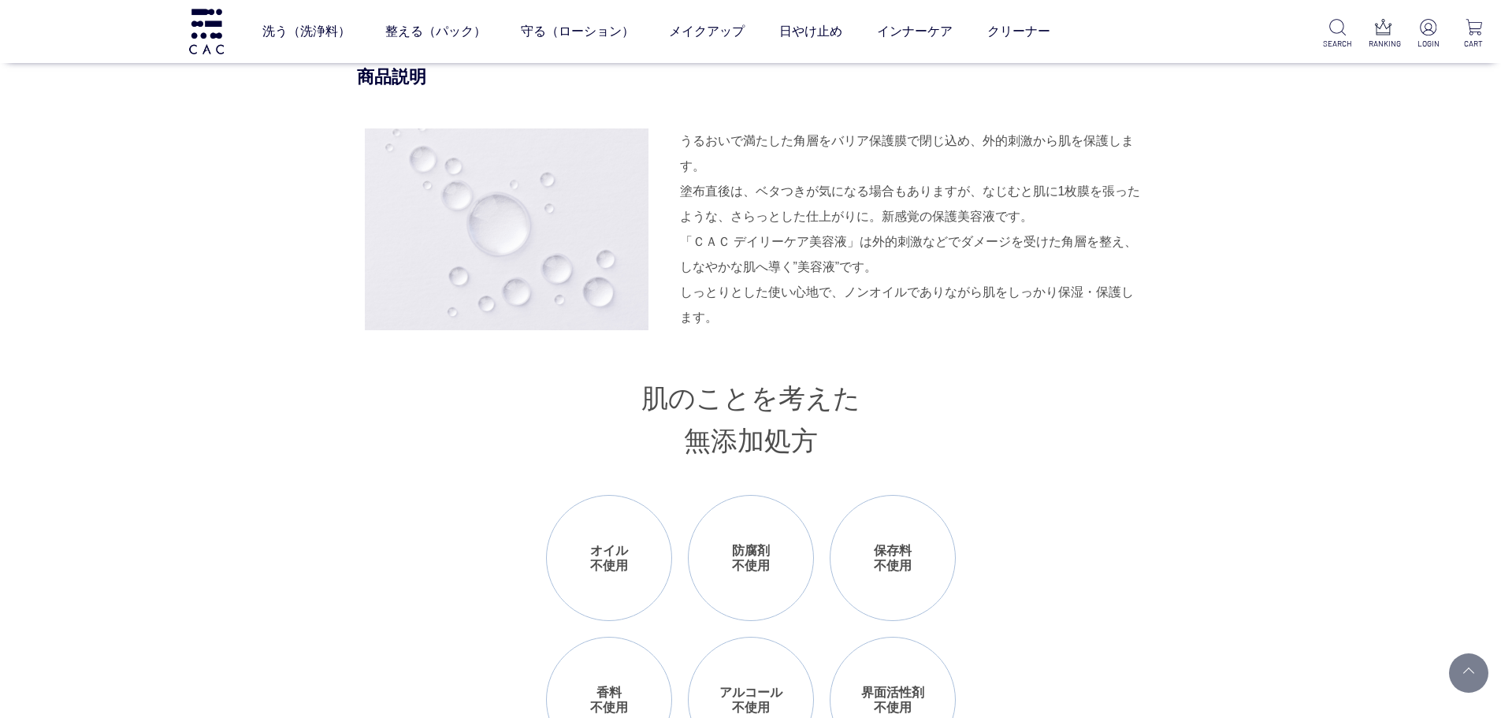
scroll to position [1340, 0]
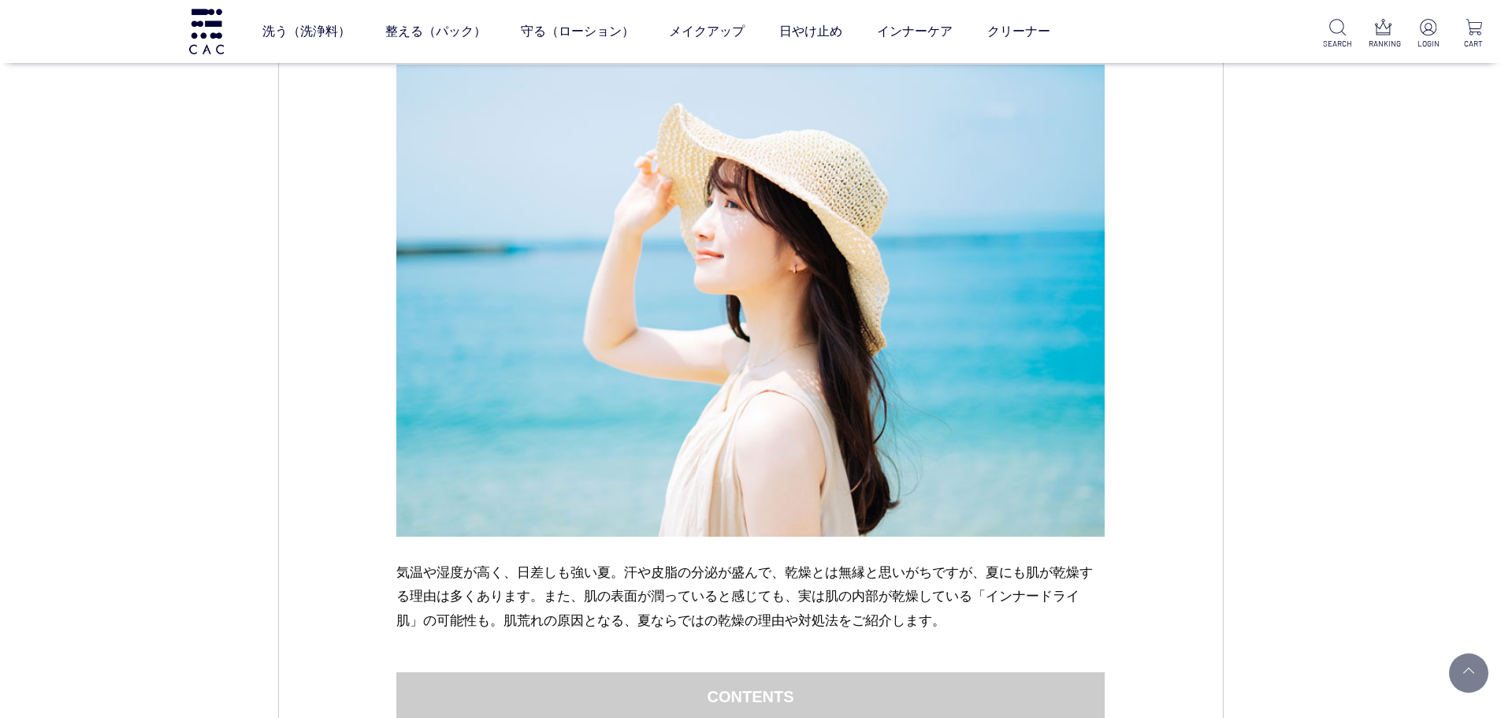
scroll to position [158, 0]
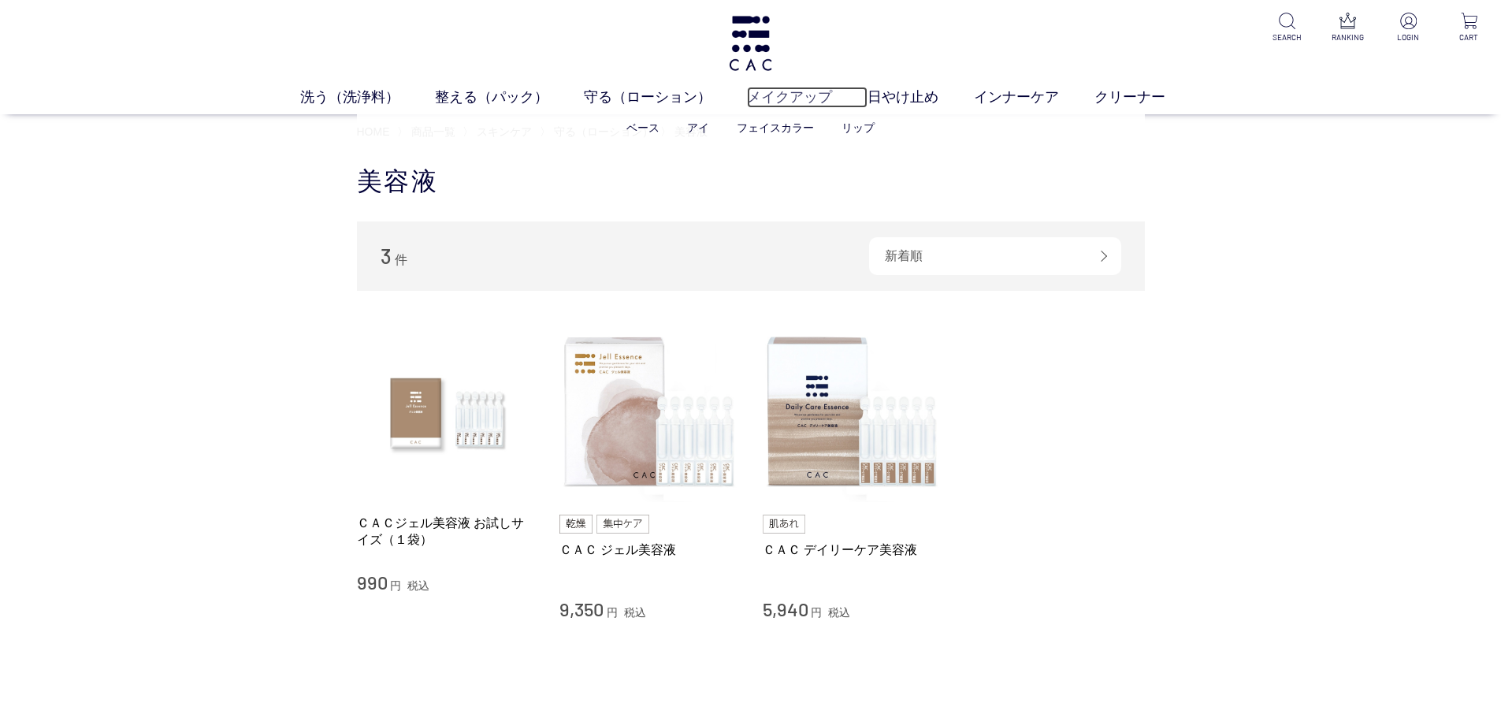
click at [789, 104] on link "メイクアップ" at bounding box center [807, 97] width 121 height 21
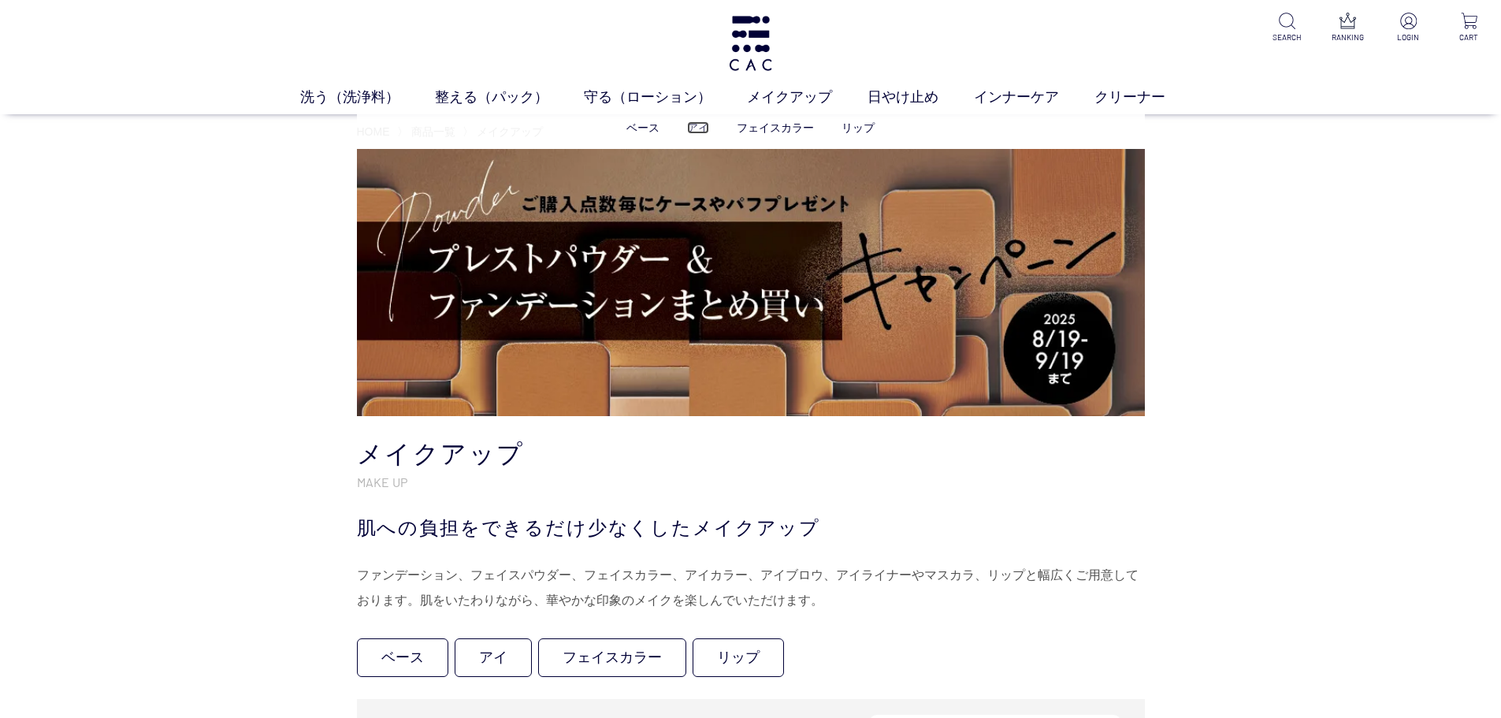
click at [696, 128] on link "アイ" at bounding box center [698, 127] width 22 height 13
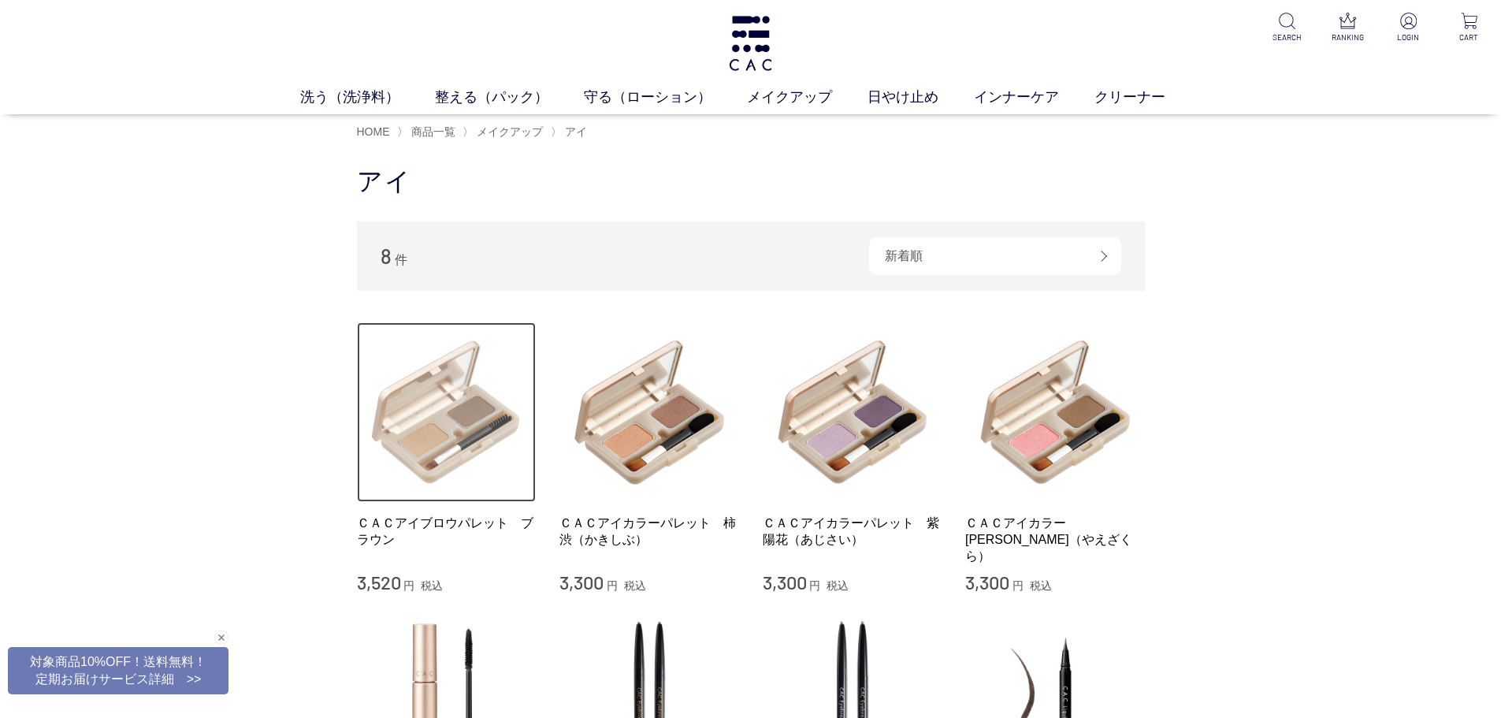
click at [419, 482] on img at bounding box center [447, 412] width 180 height 180
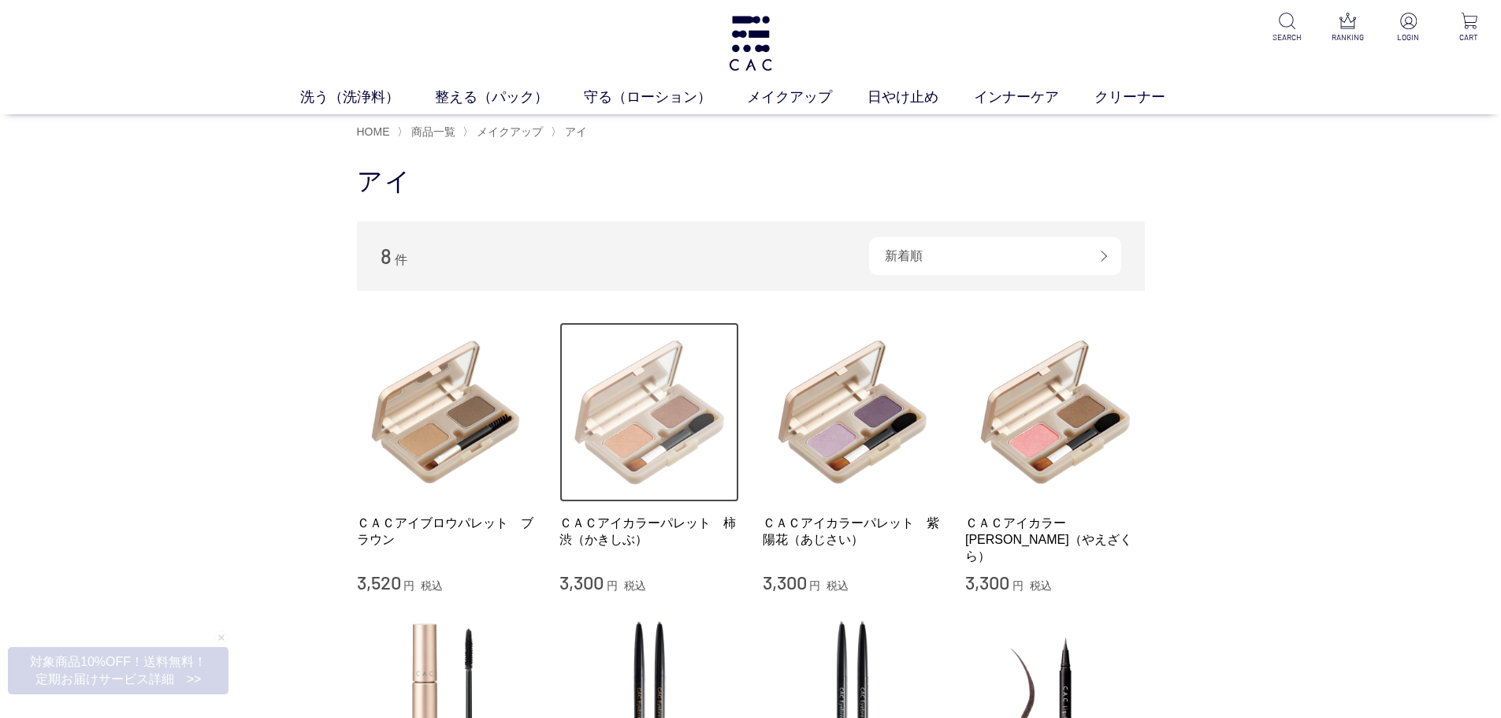
click at [613, 490] on img at bounding box center [650, 412] width 180 height 180
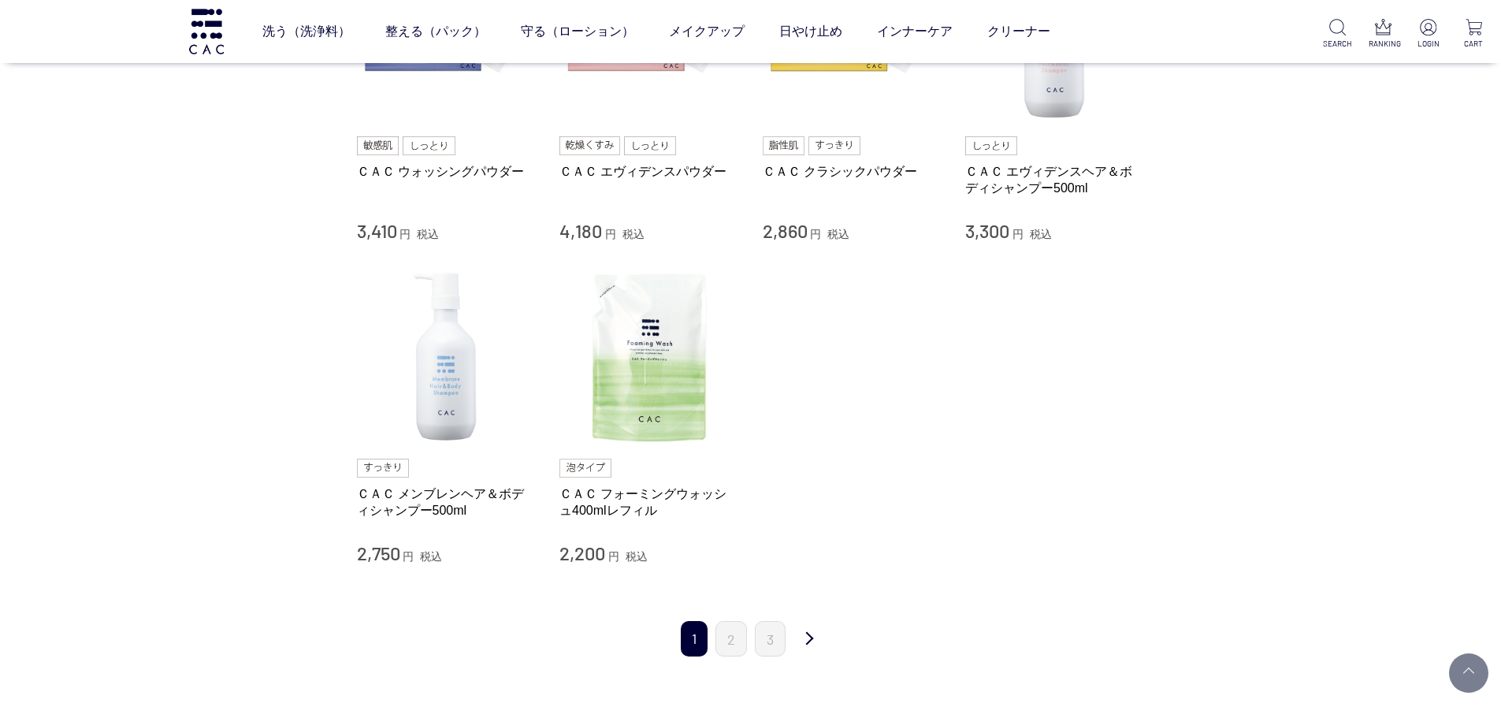
scroll to position [315, 0]
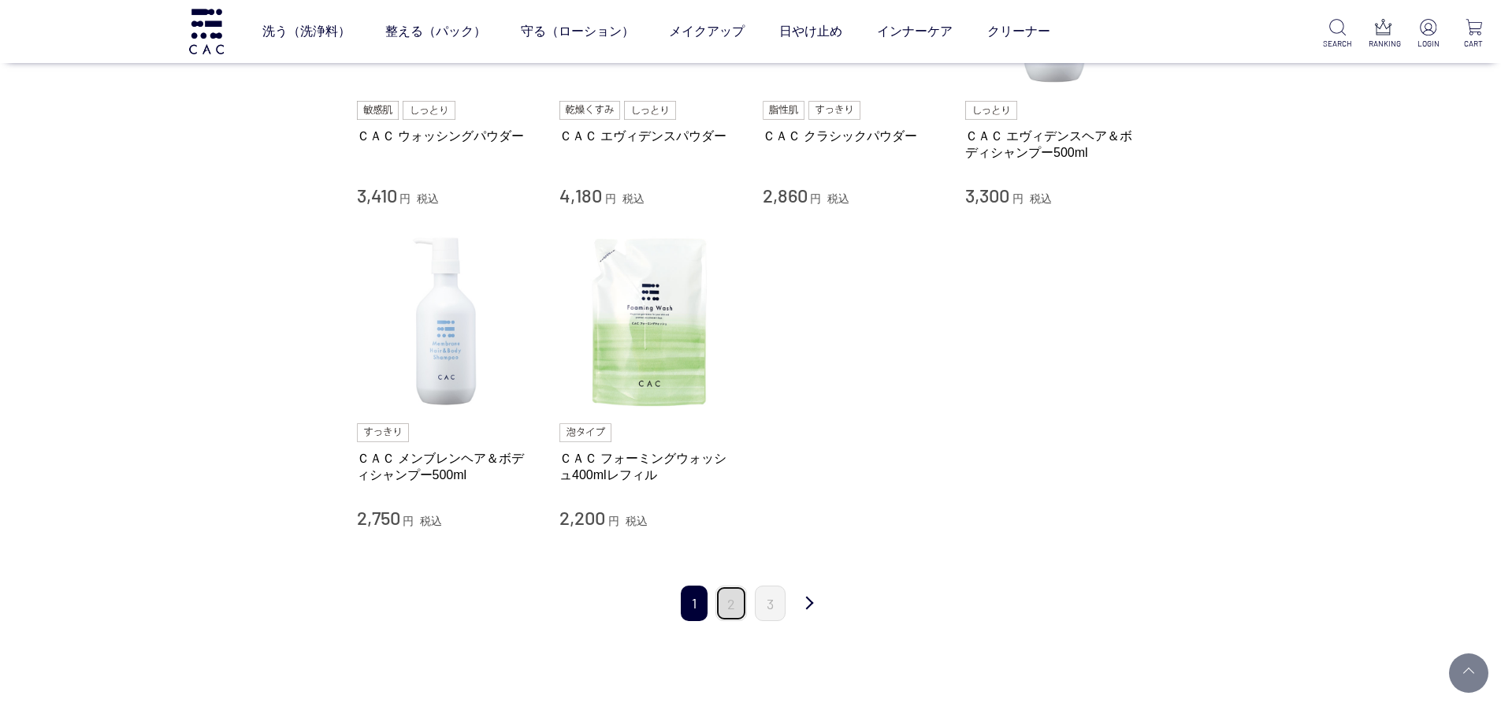
click at [731, 612] on link "2" at bounding box center [732, 603] width 32 height 35
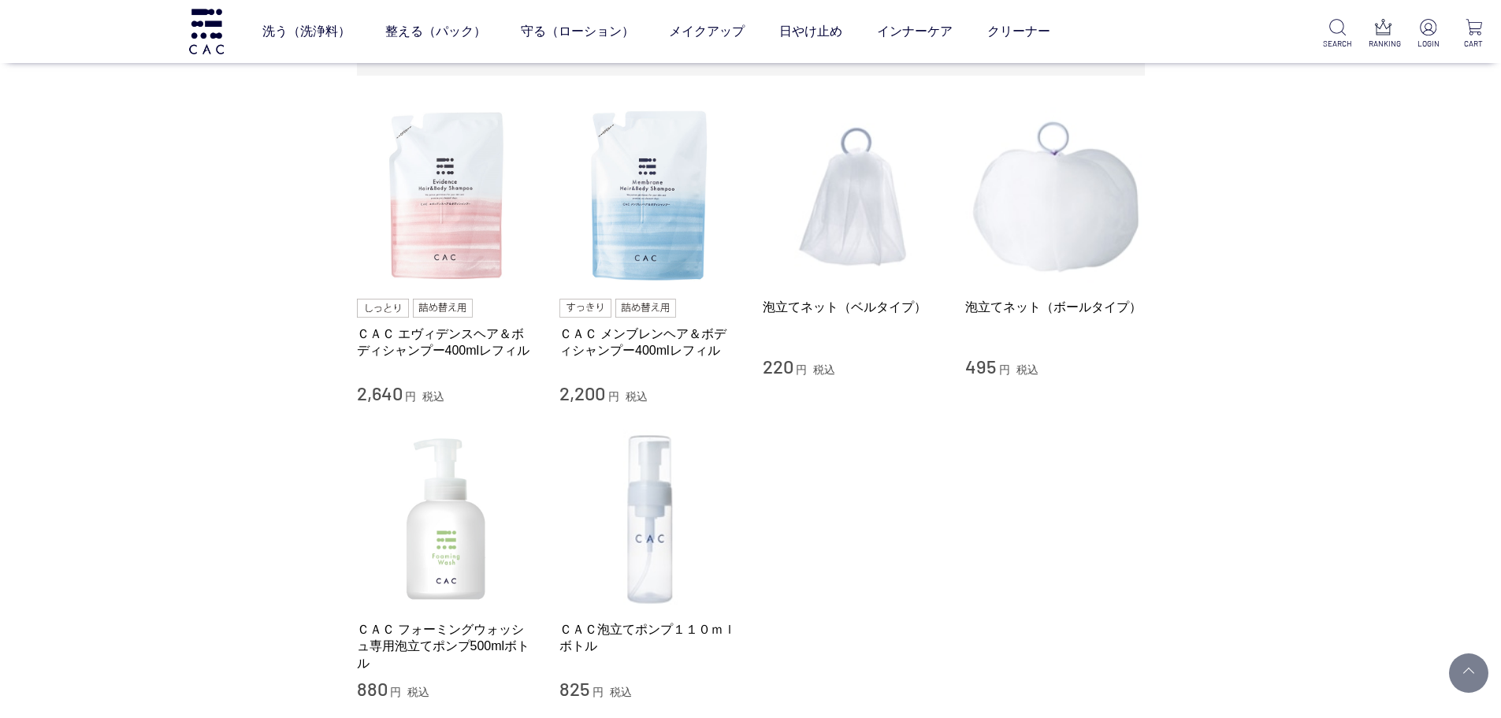
scroll to position [79, 0]
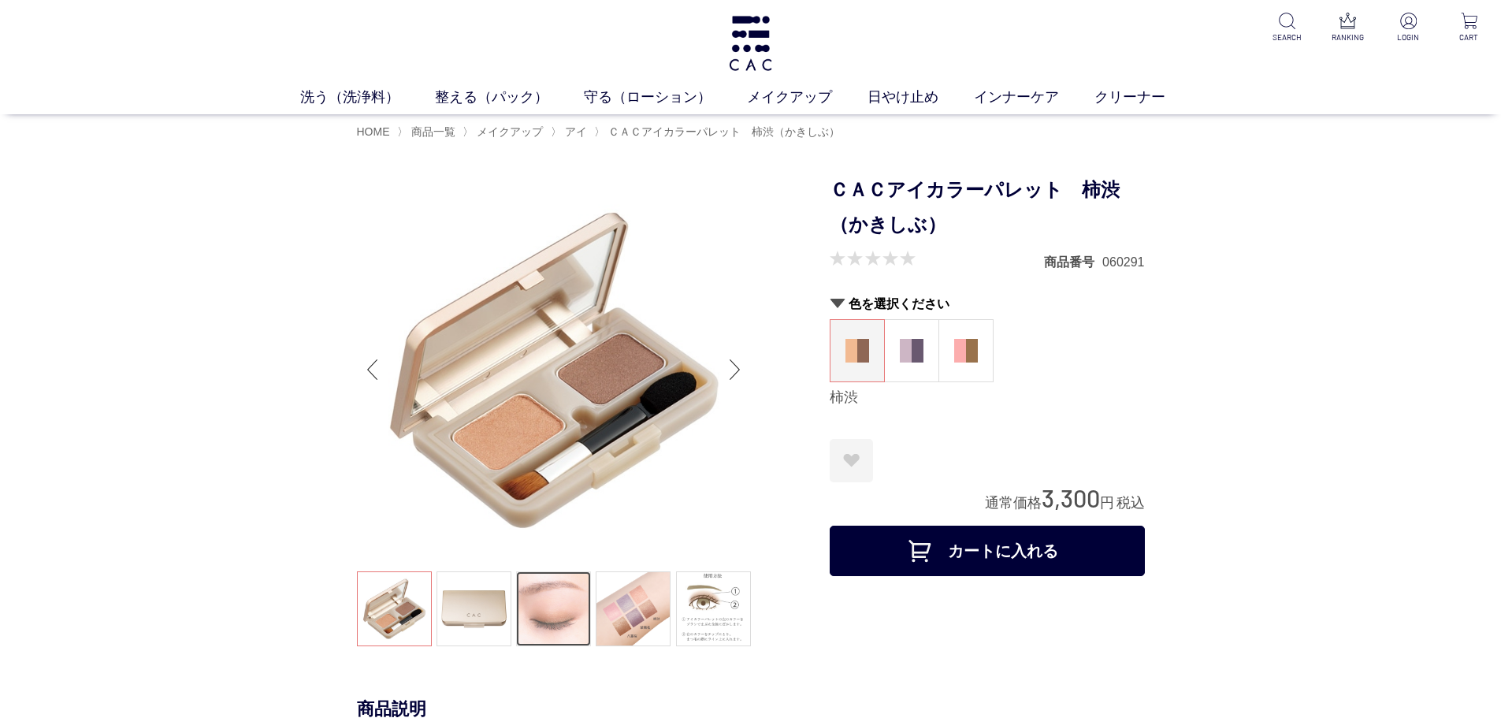
click at [519, 610] on link at bounding box center [553, 608] width 75 height 75
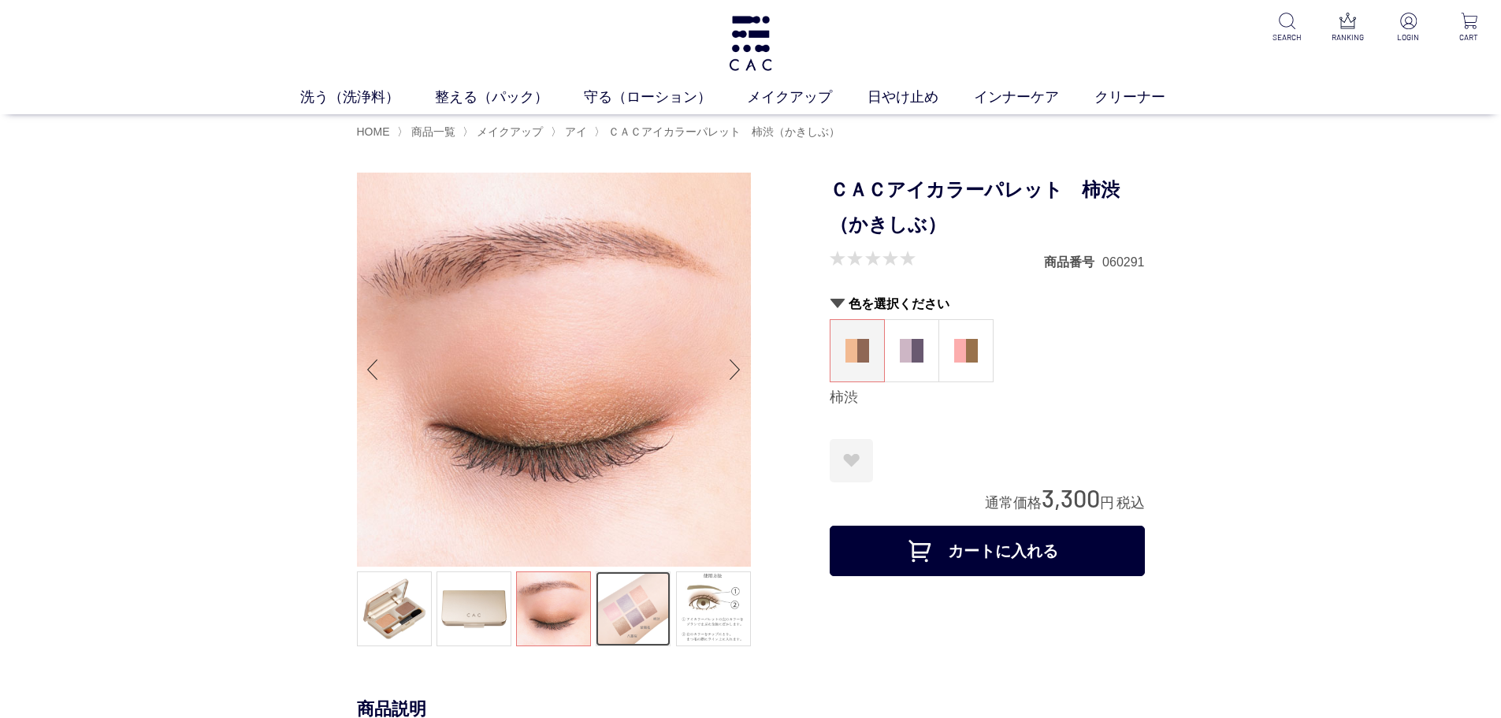
click at [614, 625] on link at bounding box center [633, 608] width 75 height 75
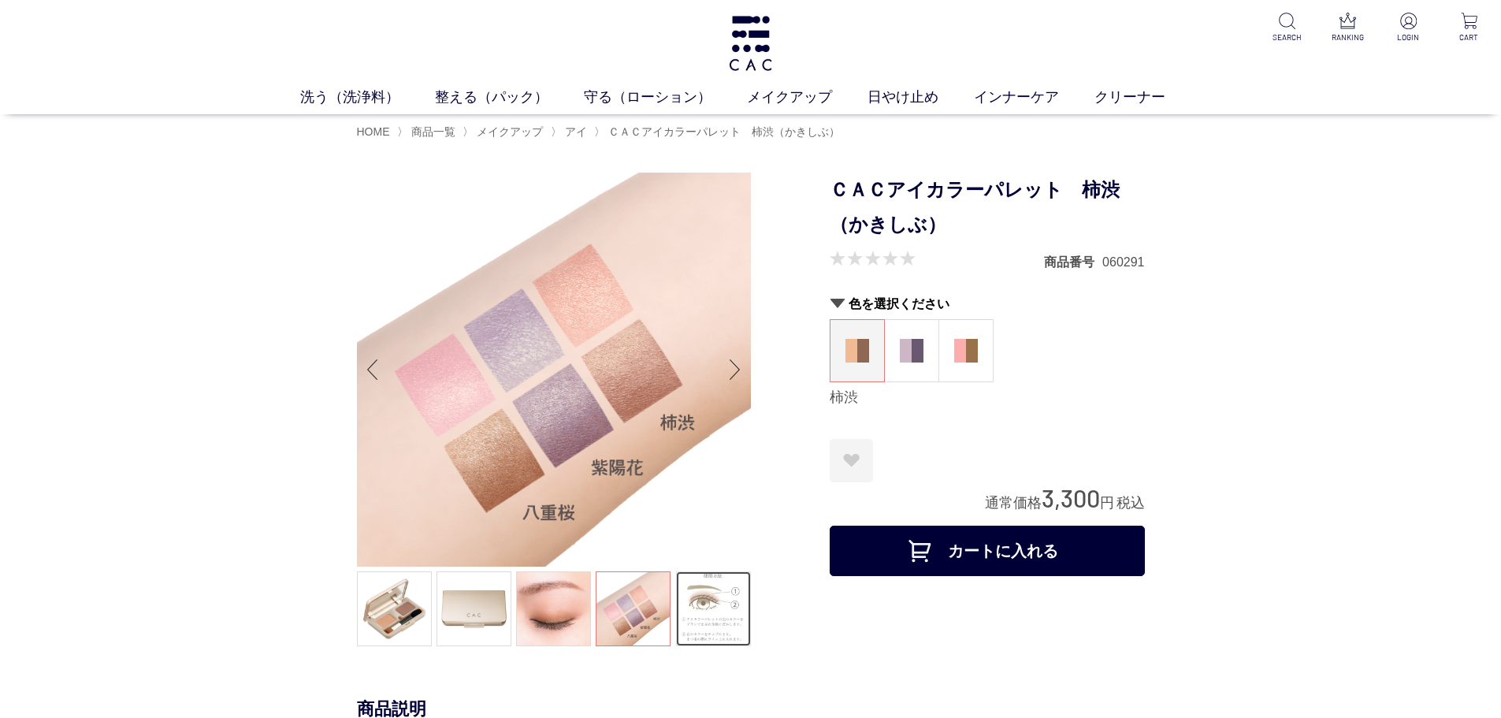
click at [697, 614] on link at bounding box center [713, 608] width 75 height 75
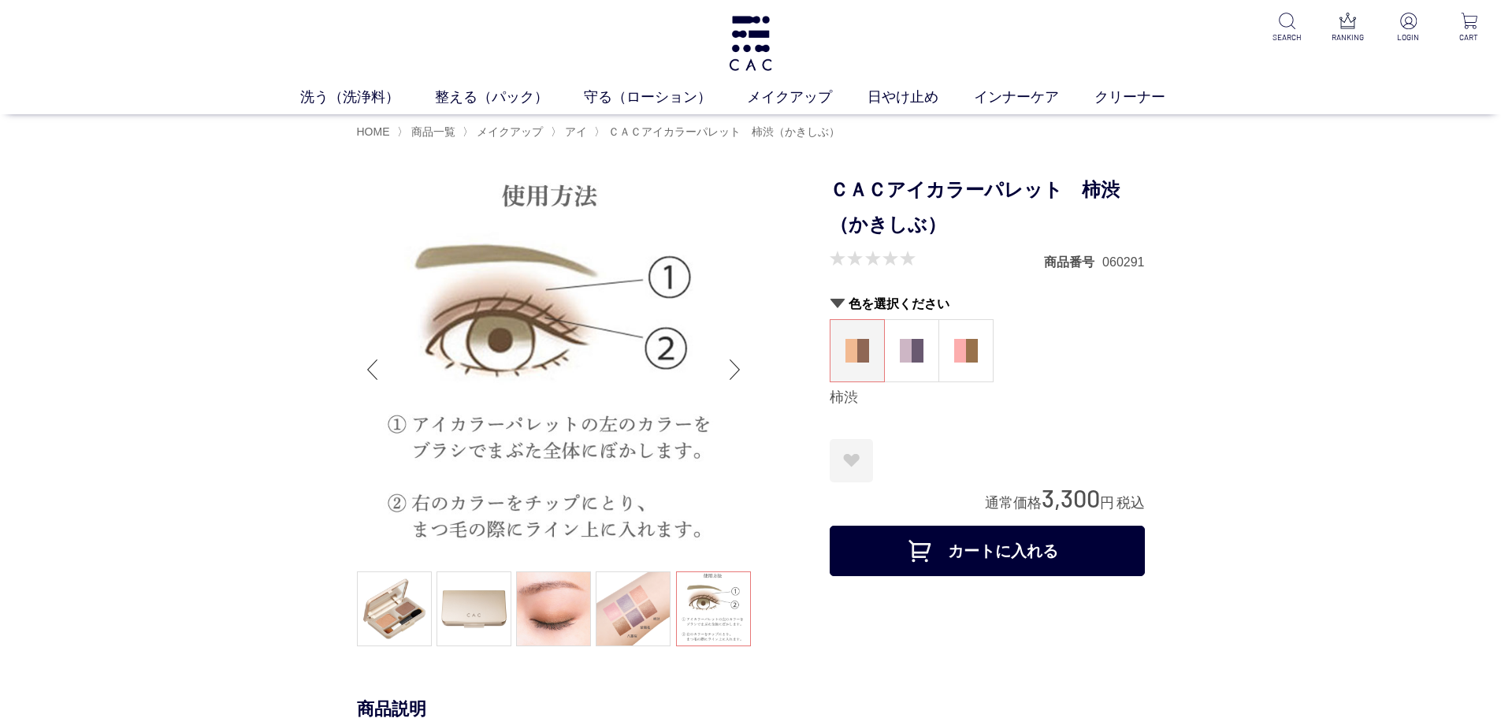
drag, startPoint x: 884, startPoint y: 354, endPoint x: 859, endPoint y: 356, distance: 25.3
click at [859, 356] on dt at bounding box center [857, 350] width 55 height 63
click at [904, 348] on img at bounding box center [912, 351] width 24 height 24
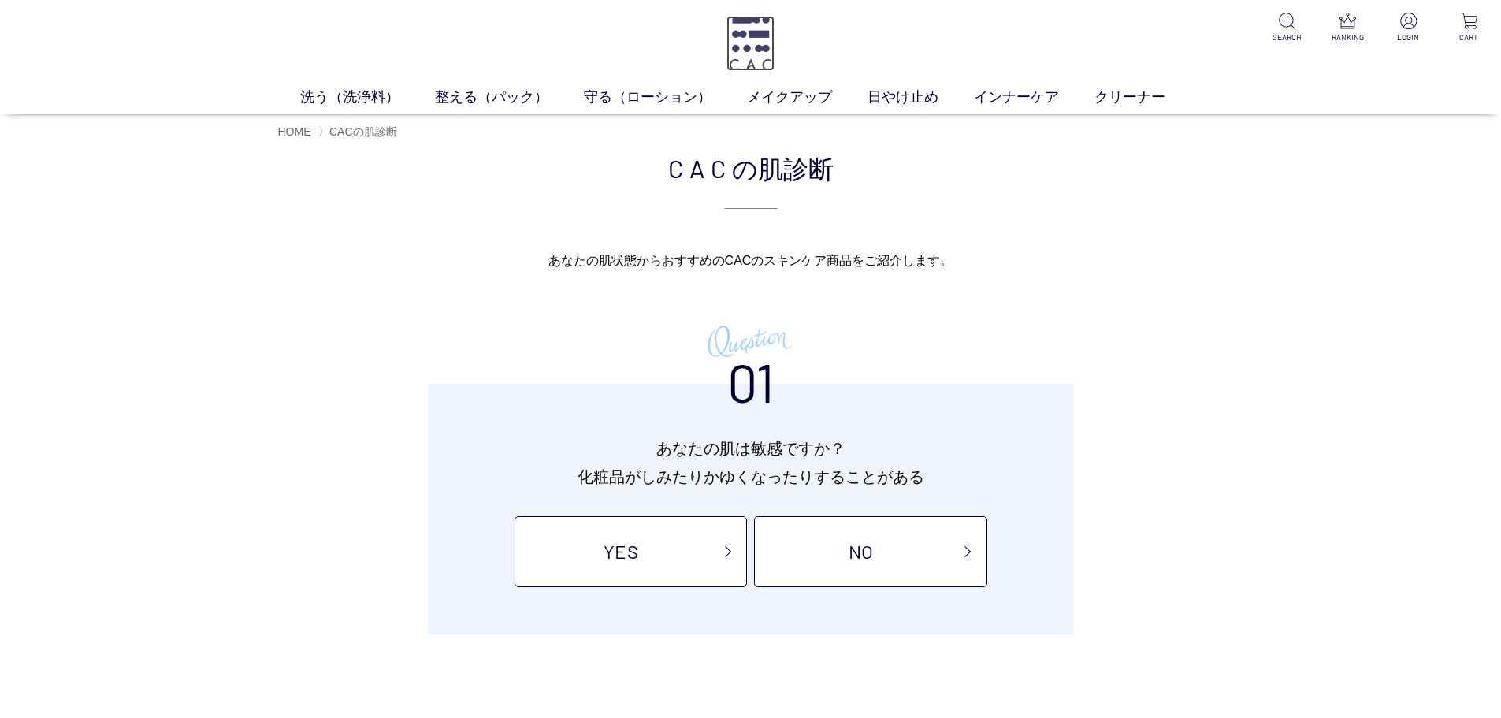
click at [760, 19] on img at bounding box center [751, 43] width 48 height 55
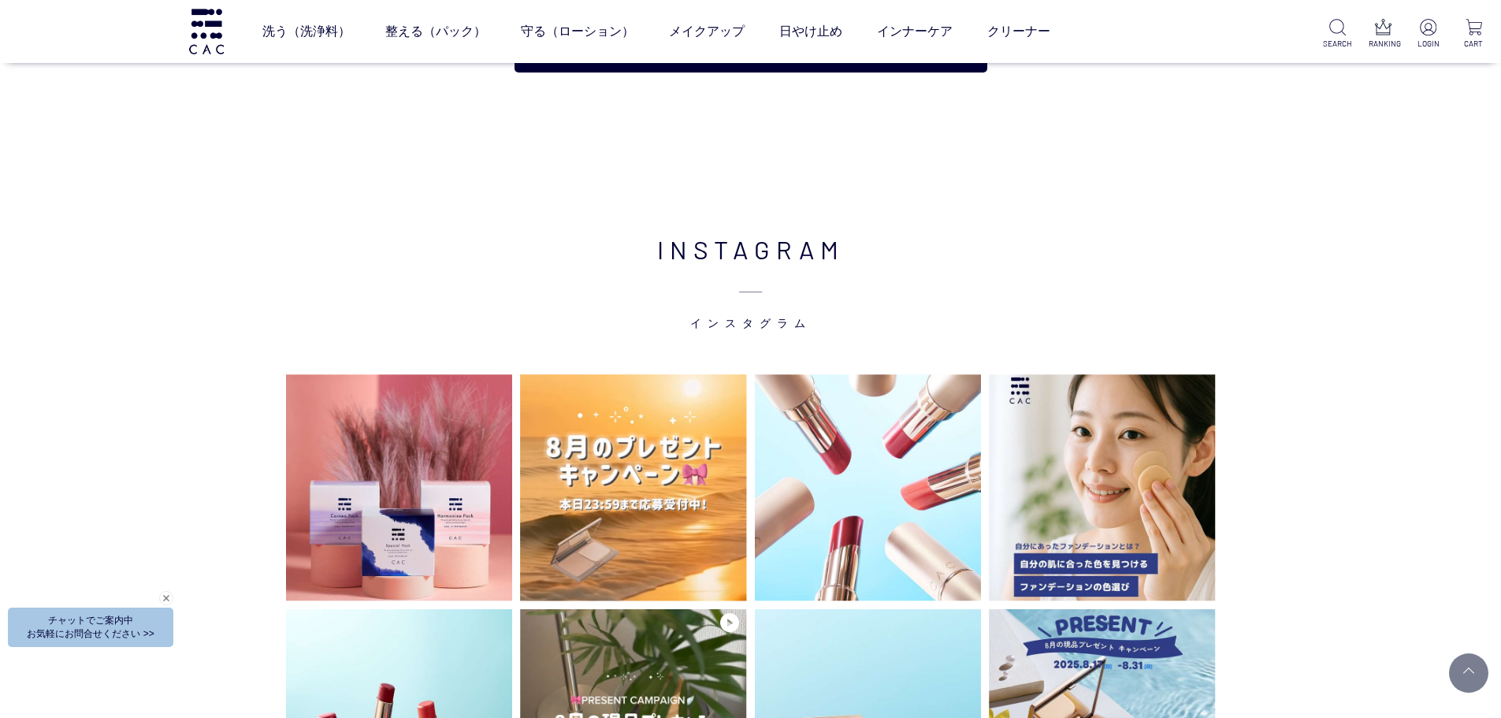
scroll to position [4256, 0]
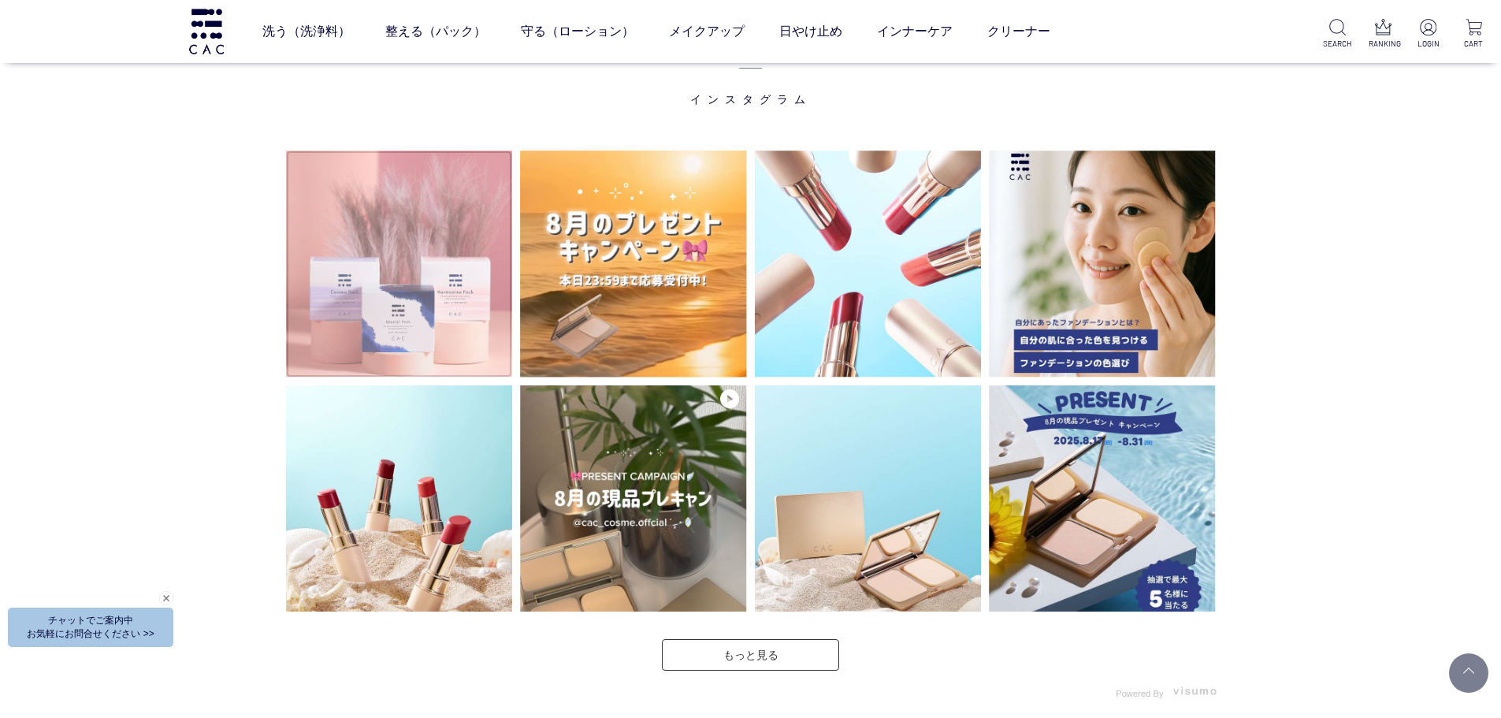
click at [419, 251] on img at bounding box center [399, 264] width 227 height 227
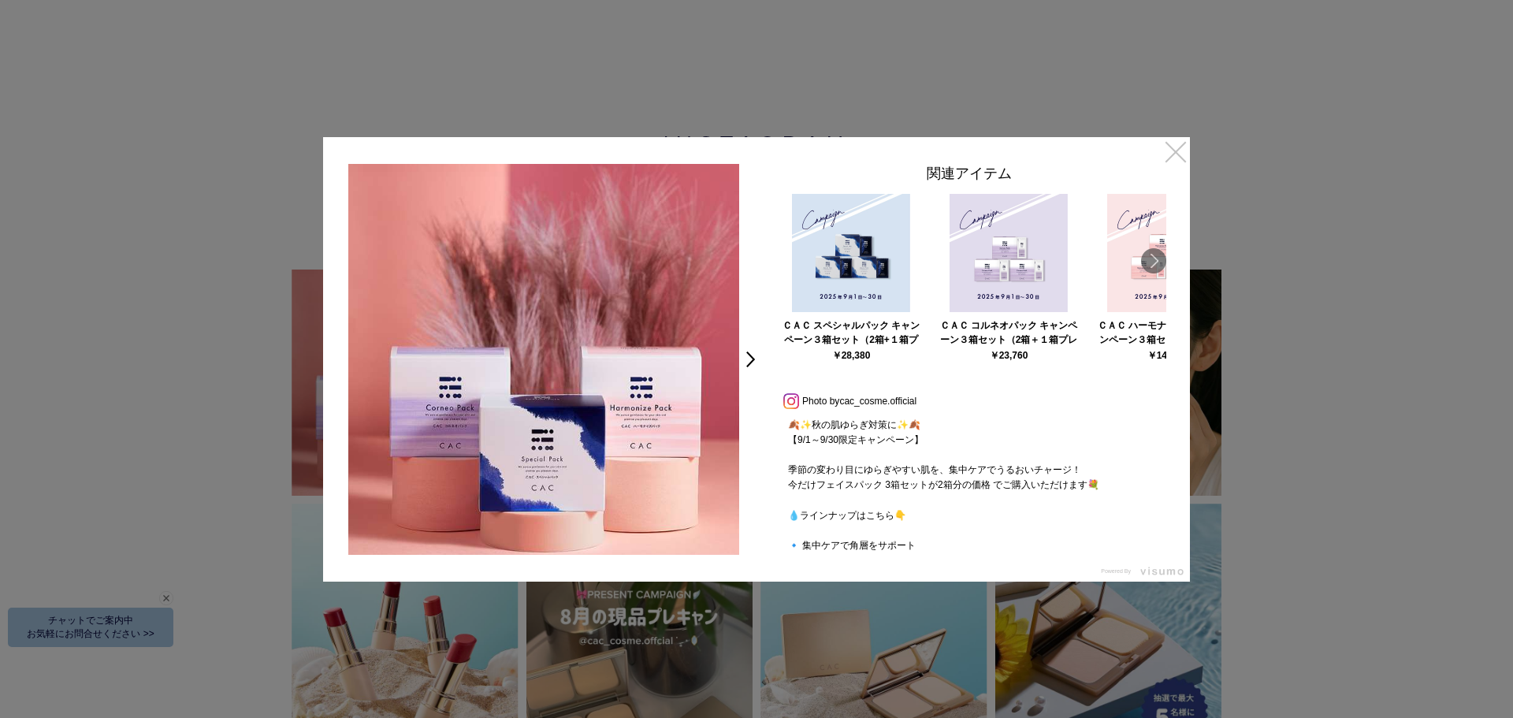
click at [1171, 154] on link "×" at bounding box center [1176, 151] width 28 height 28
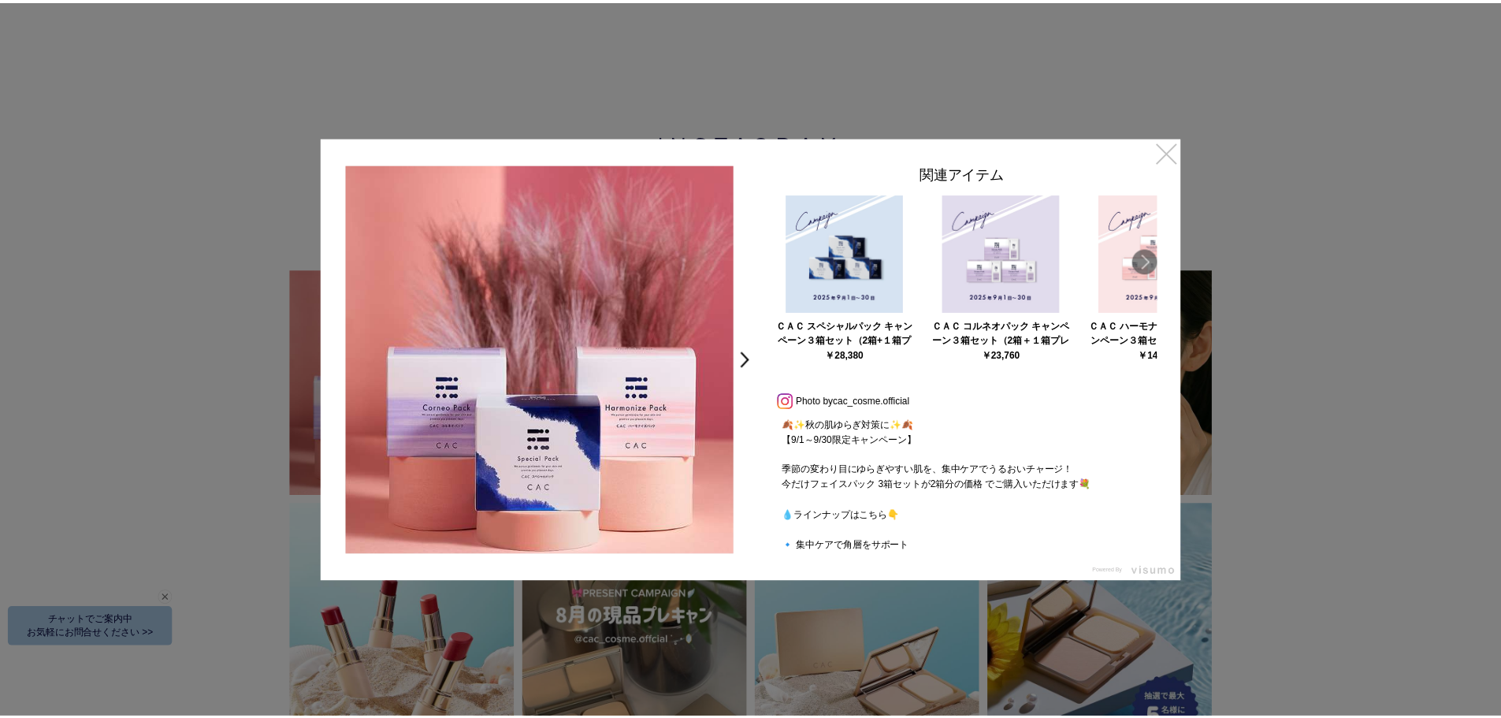
scroll to position [4256, 0]
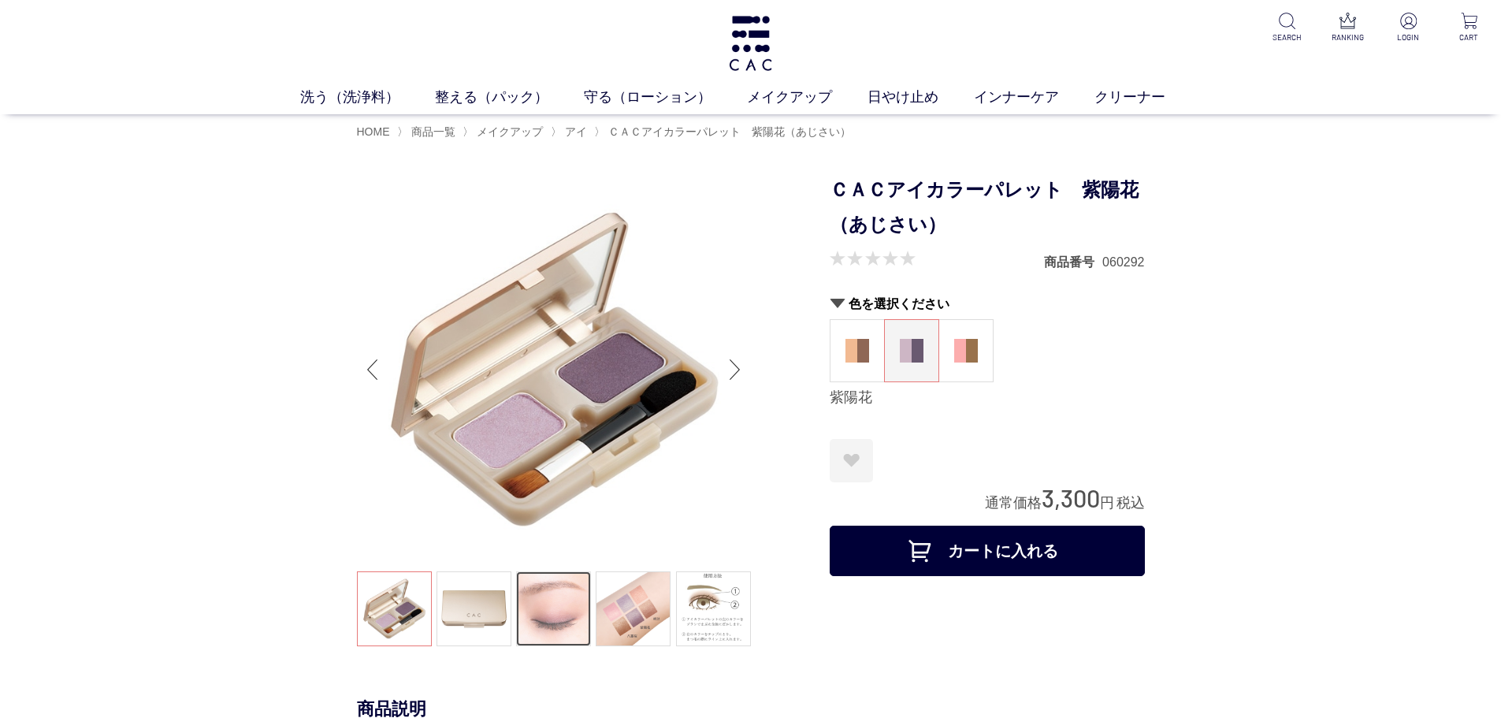
click at [537, 623] on link at bounding box center [553, 608] width 75 height 75
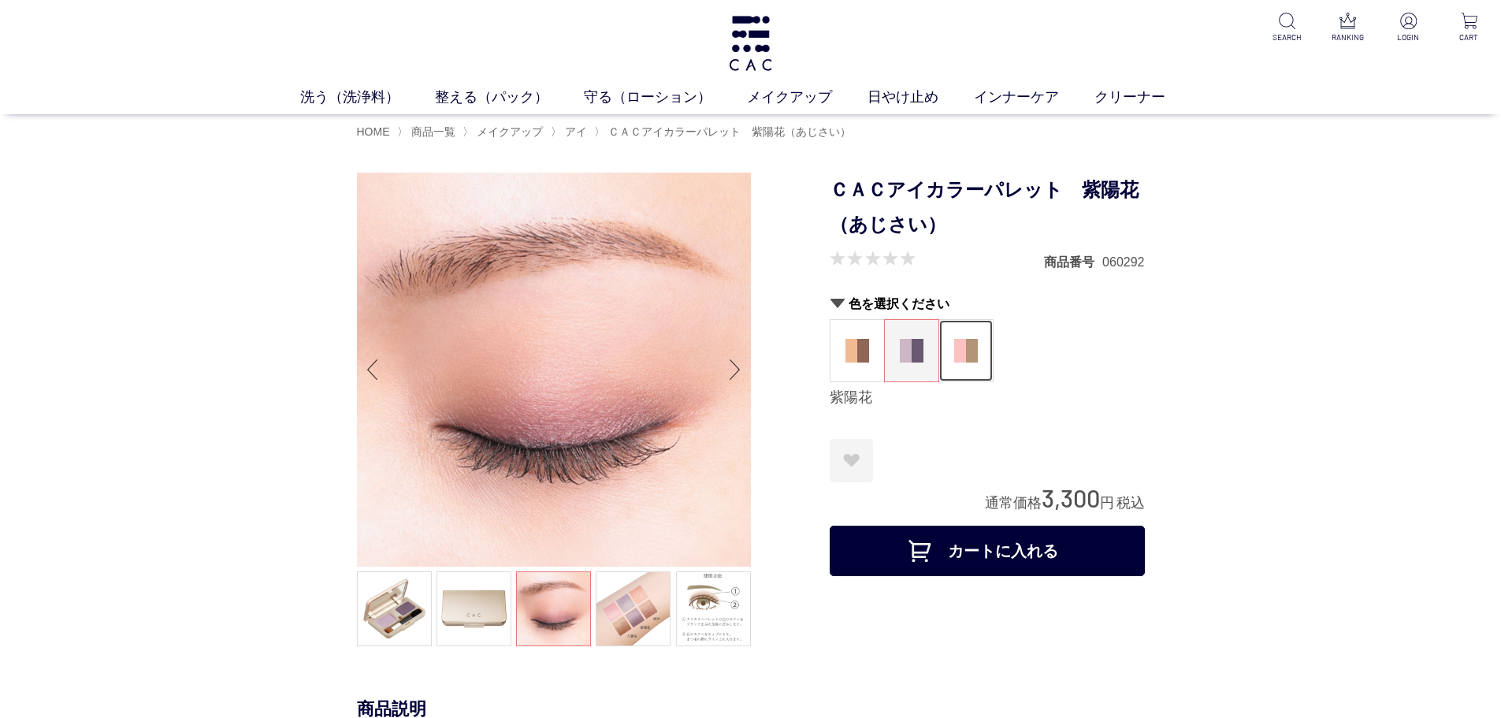
click at [973, 359] on img at bounding box center [966, 351] width 24 height 24
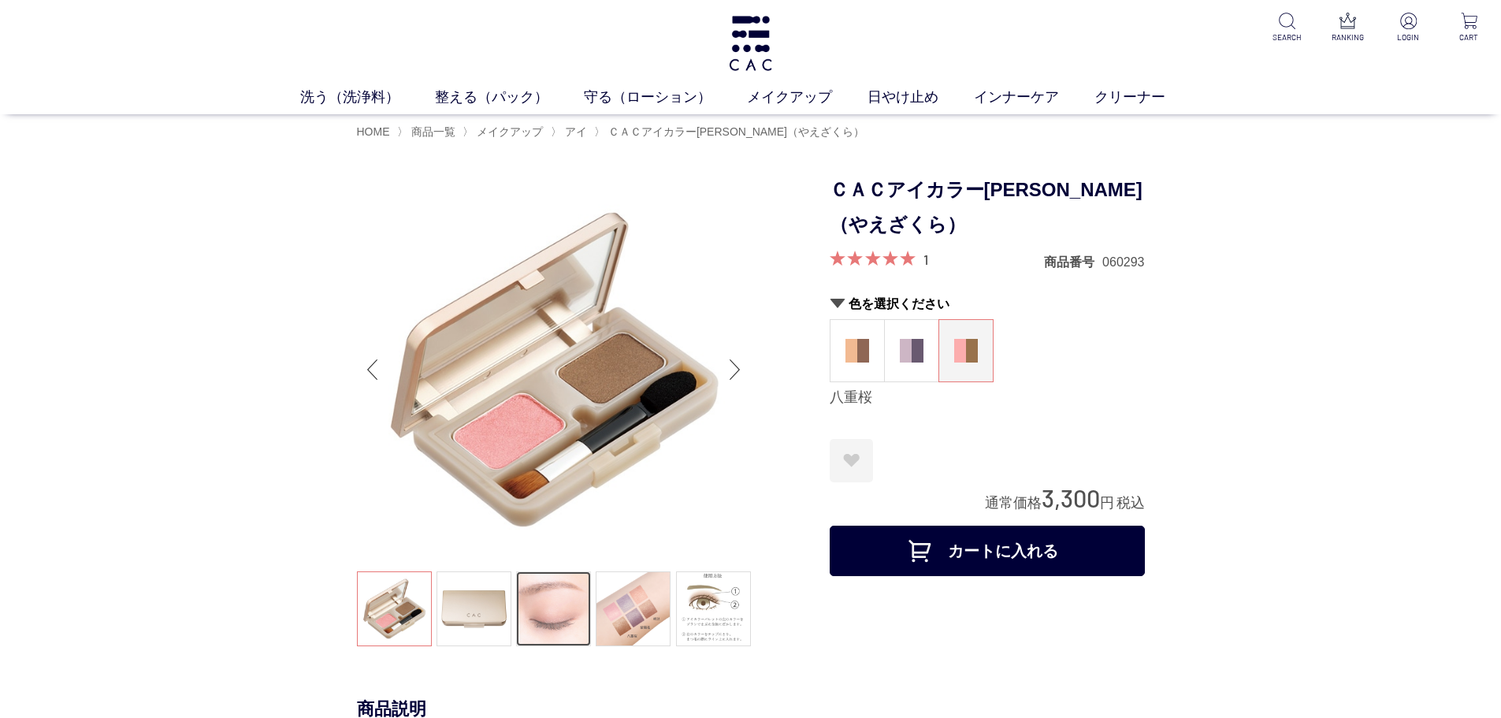
click at [545, 596] on link at bounding box center [553, 608] width 75 height 75
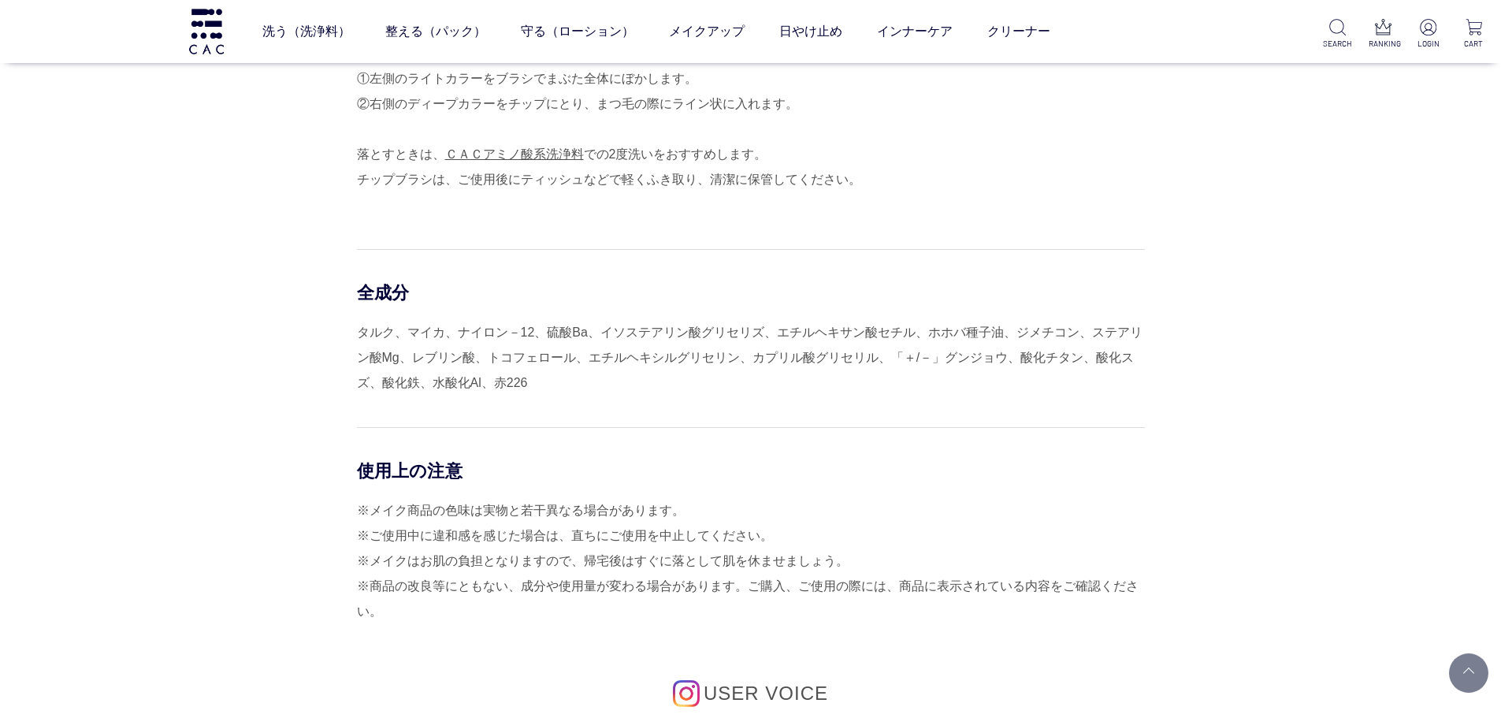
scroll to position [946, 0]
